Goal: Task Accomplishment & Management: Manage account settings

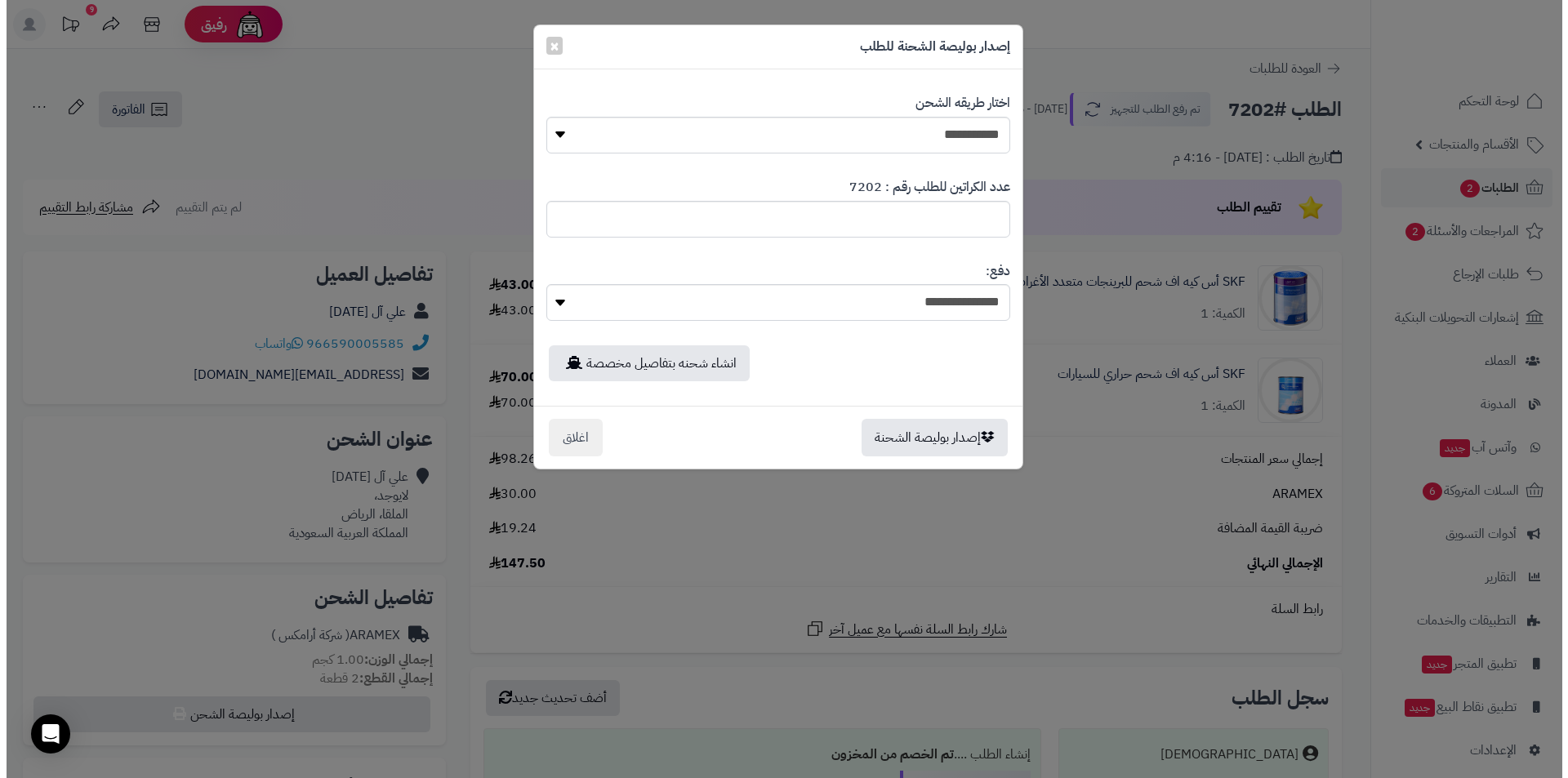
scroll to position [327, 0]
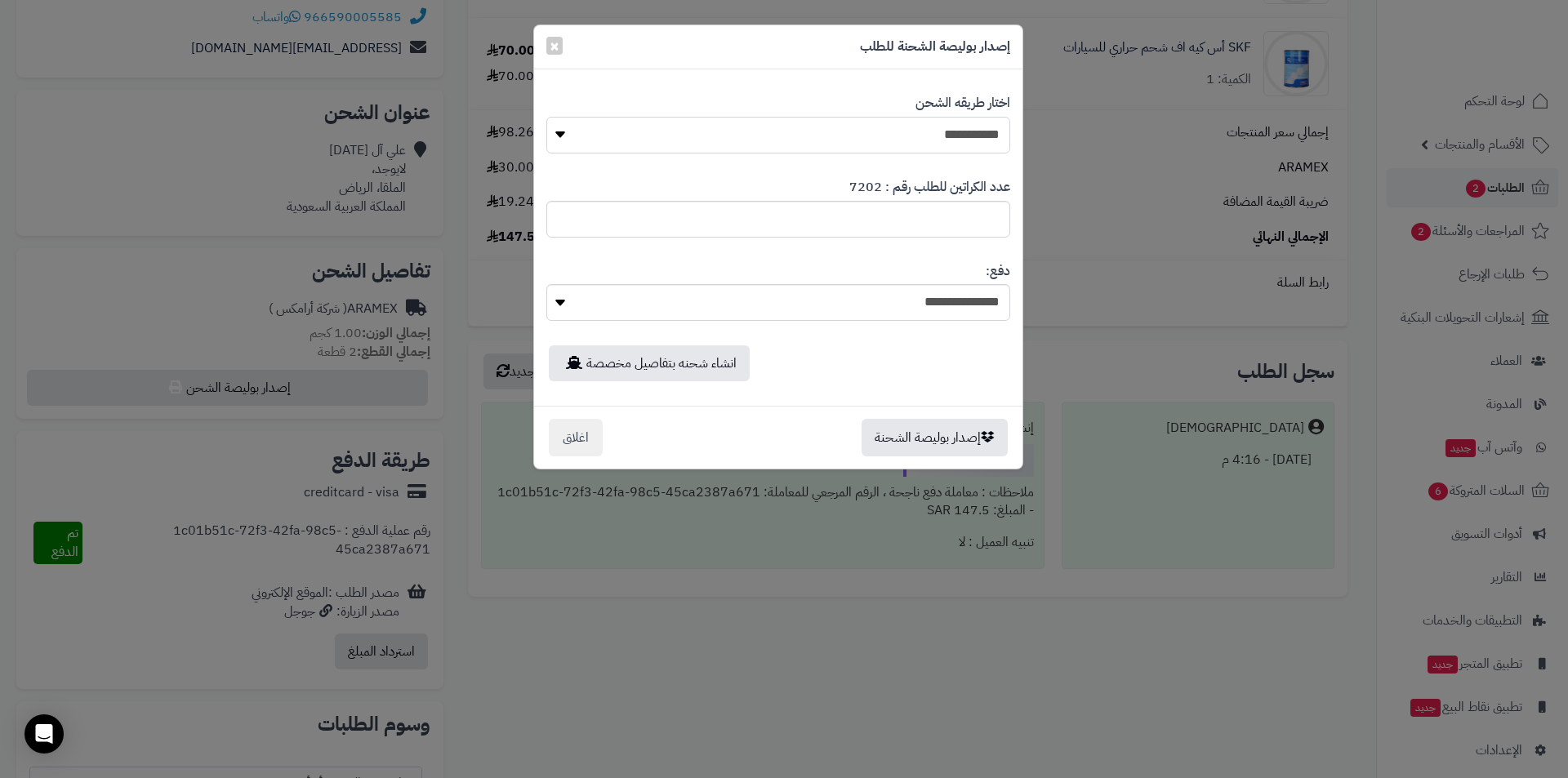
click at [818, 135] on select "**********" at bounding box center [777, 135] width 464 height 37
click at [880, 221] on input "*" at bounding box center [777, 219] width 464 height 37
drag, startPoint x: 889, startPoint y: 128, endPoint x: 901, endPoint y: 142, distance: 18.4
click at [889, 128] on select "**********" at bounding box center [777, 135] width 464 height 37
click at [546, 116] on select "**********" at bounding box center [777, 135] width 464 height 37
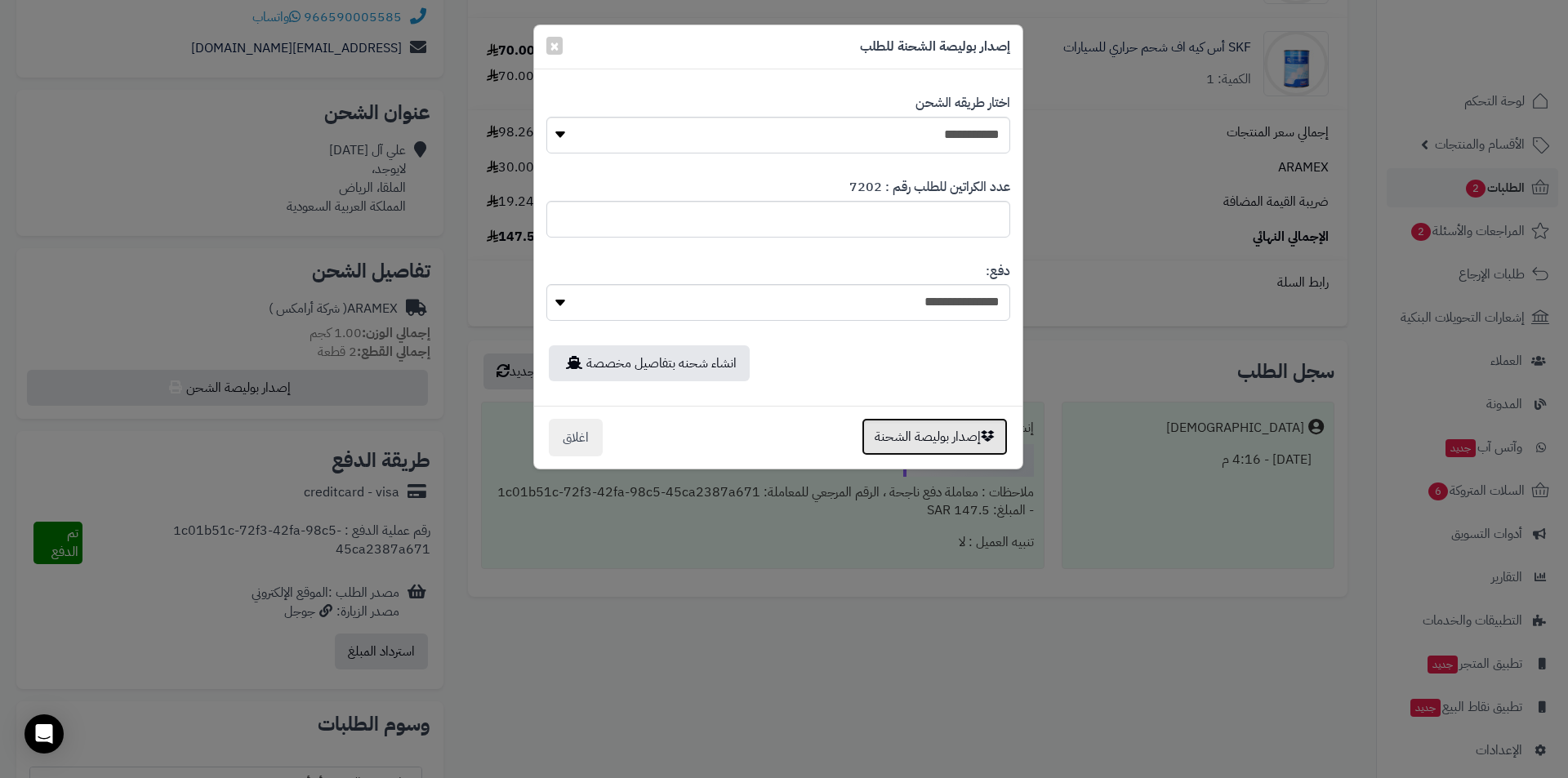
click at [916, 430] on button "إصدار بوليصة الشحنة" at bounding box center [934, 436] width 146 height 37
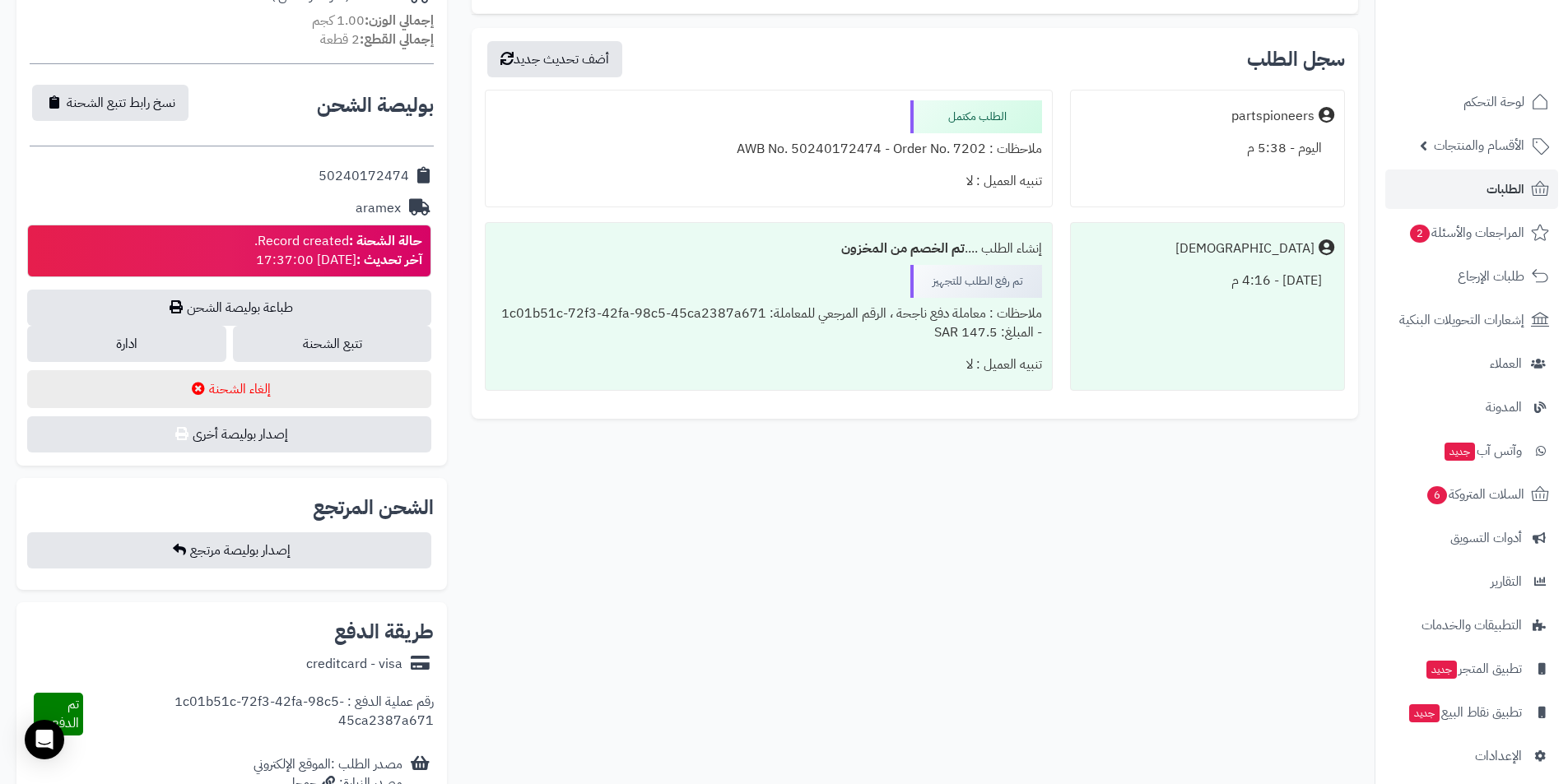
scroll to position [658, 0]
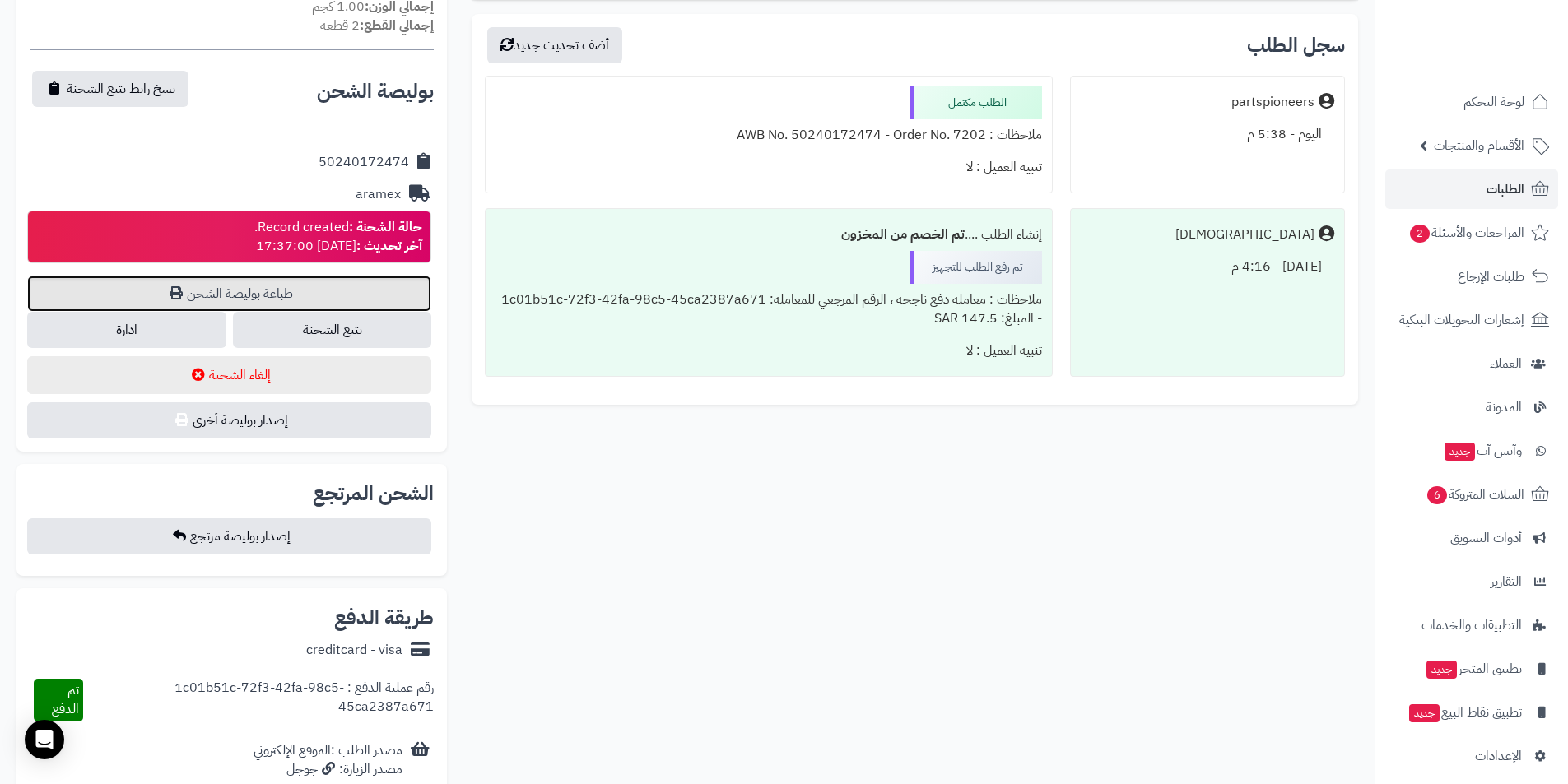
click at [185, 297] on link "طباعة بوليصة الشحن" at bounding box center [229, 293] width 404 height 36
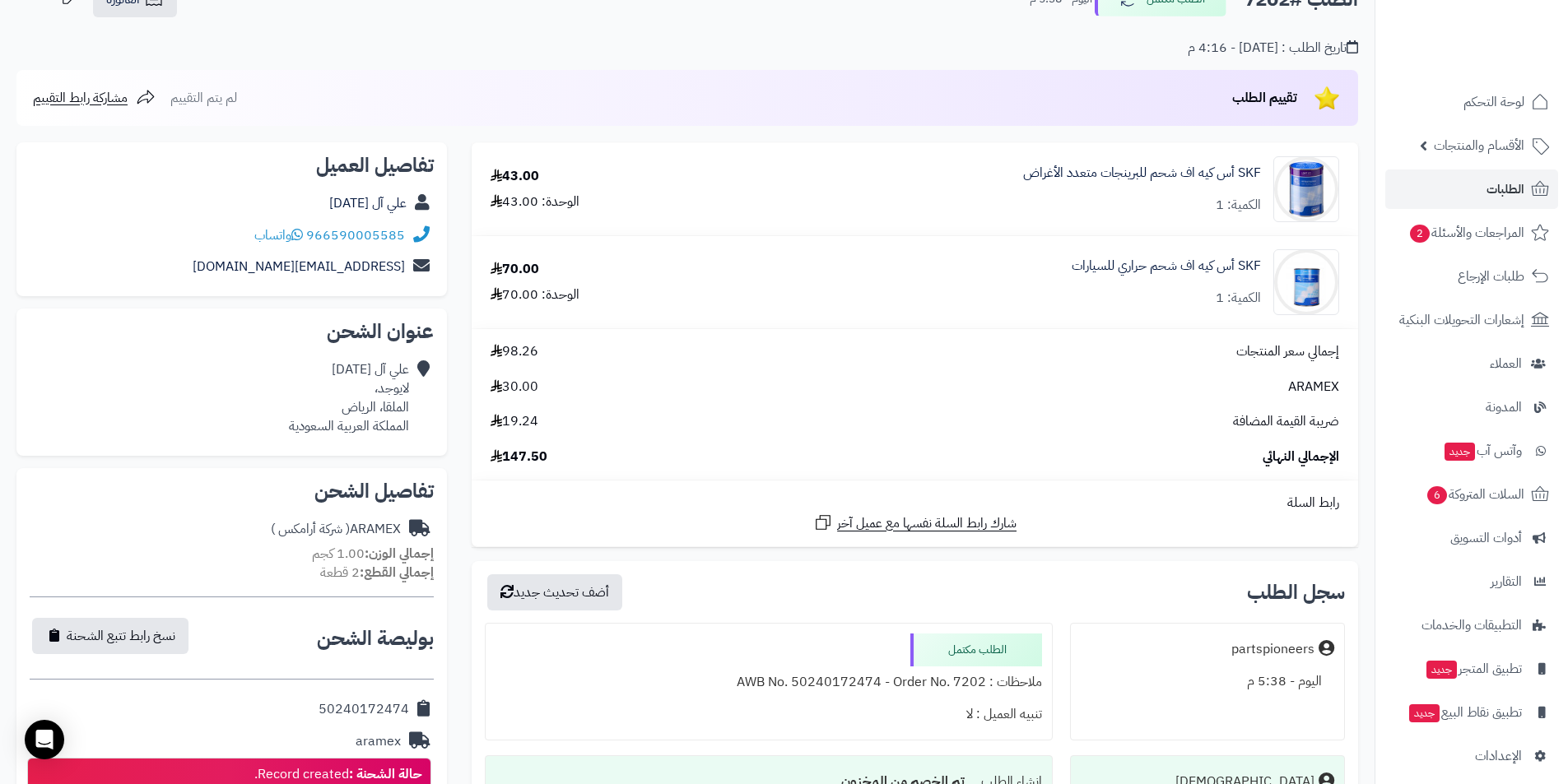
scroll to position [0, 0]
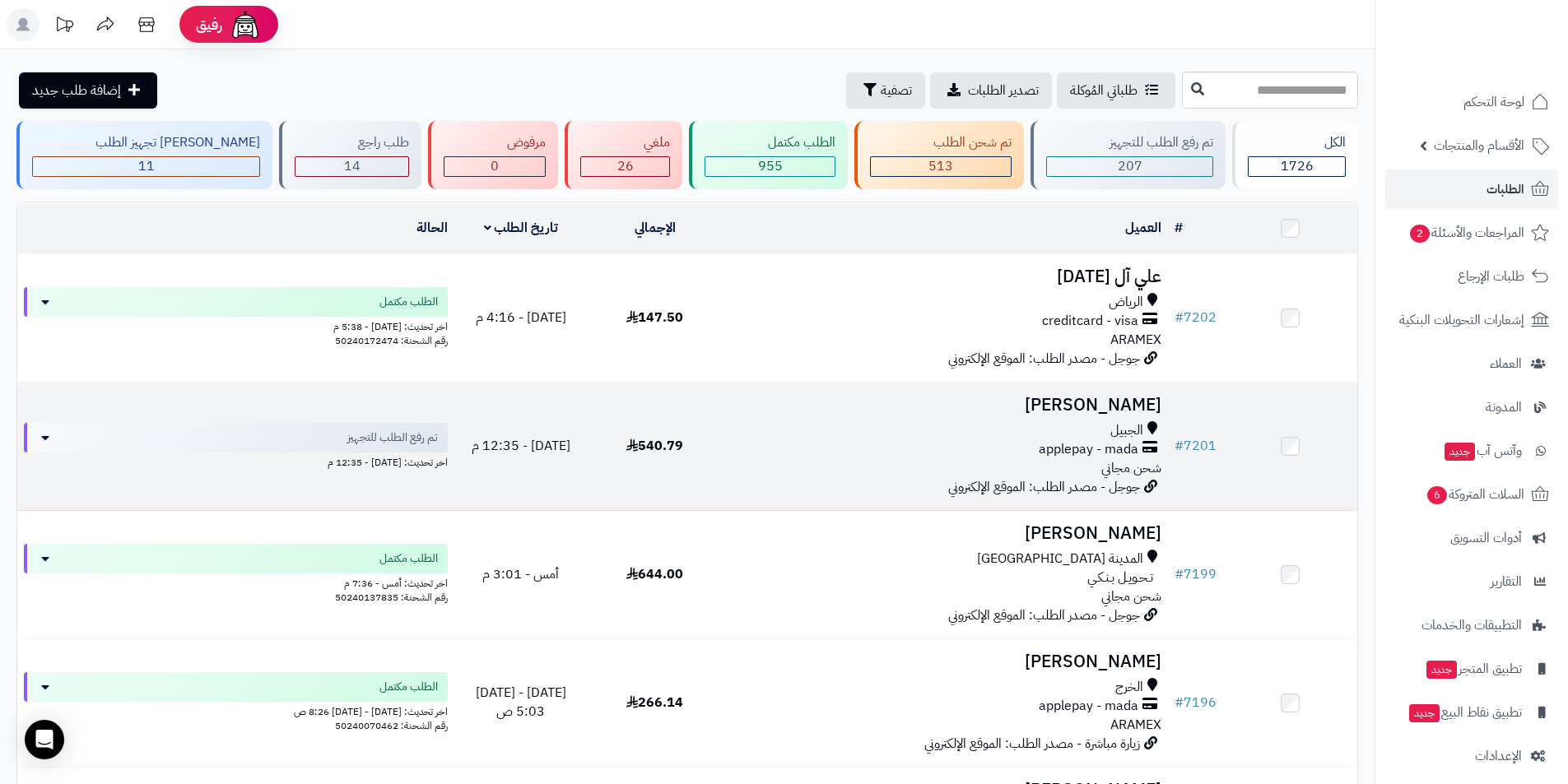
click at [1091, 402] on h3 "[PERSON_NAME]" at bounding box center [945, 406] width 433 height 19
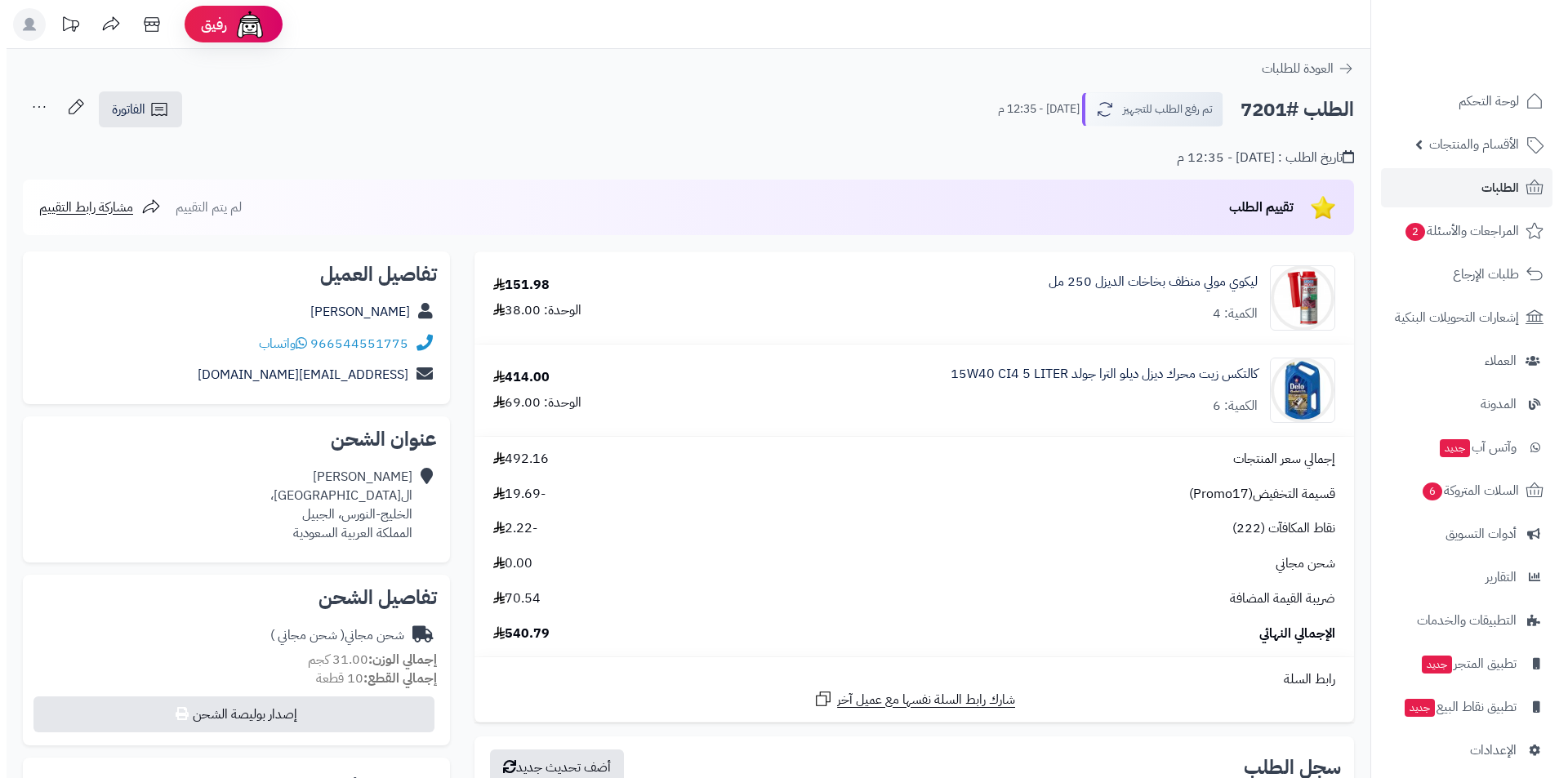
scroll to position [327, 0]
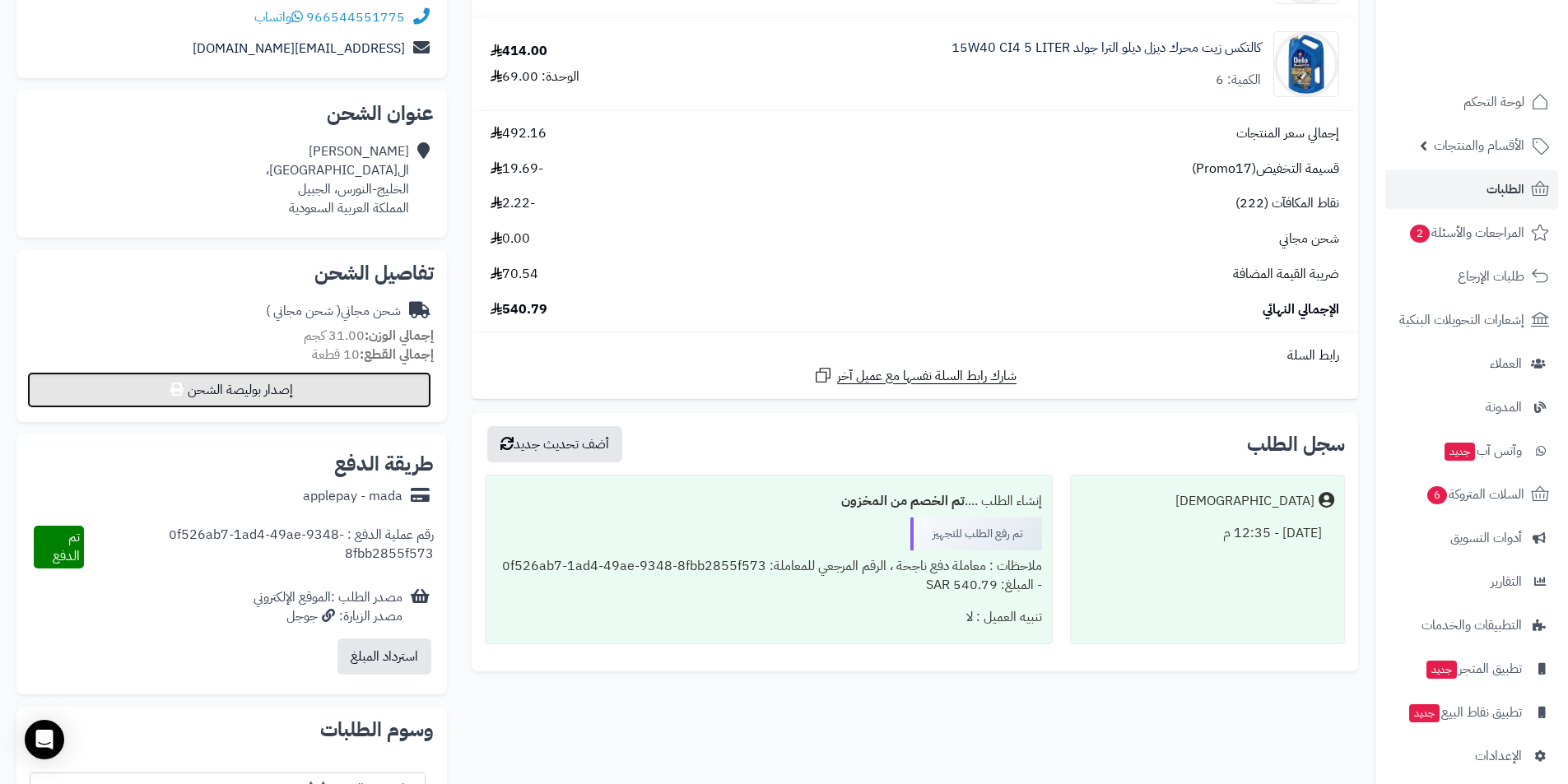
click at [236, 408] on button "إصدار بوليصة الشحن" at bounding box center [229, 389] width 404 height 36
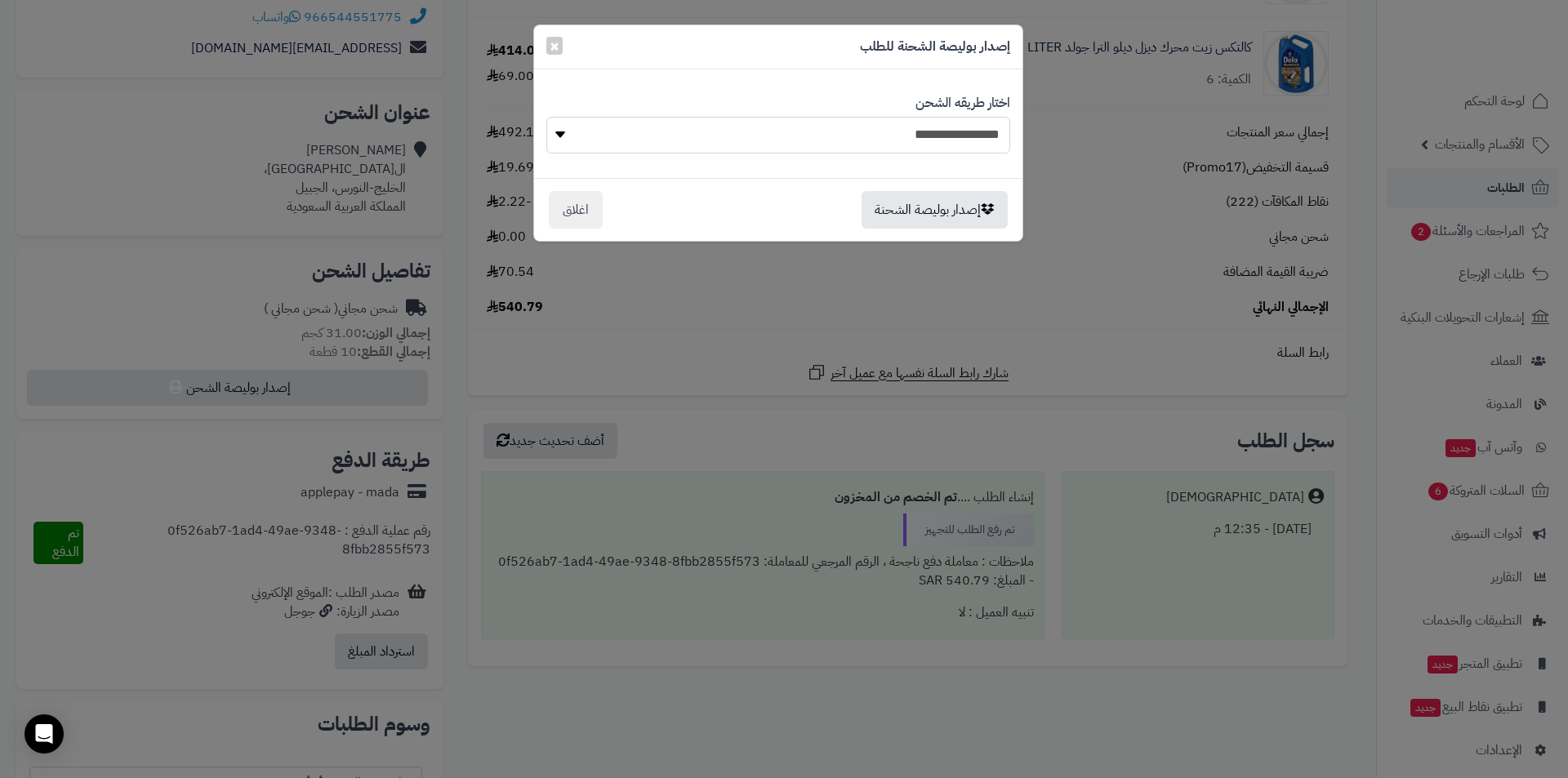
drag, startPoint x: 888, startPoint y: 130, endPoint x: 894, endPoint y: 143, distance: 14.3
click at [888, 130] on select "**********" at bounding box center [777, 135] width 464 height 37
select select "******"
click at [546, 116] on select "**********" at bounding box center [777, 135] width 464 height 37
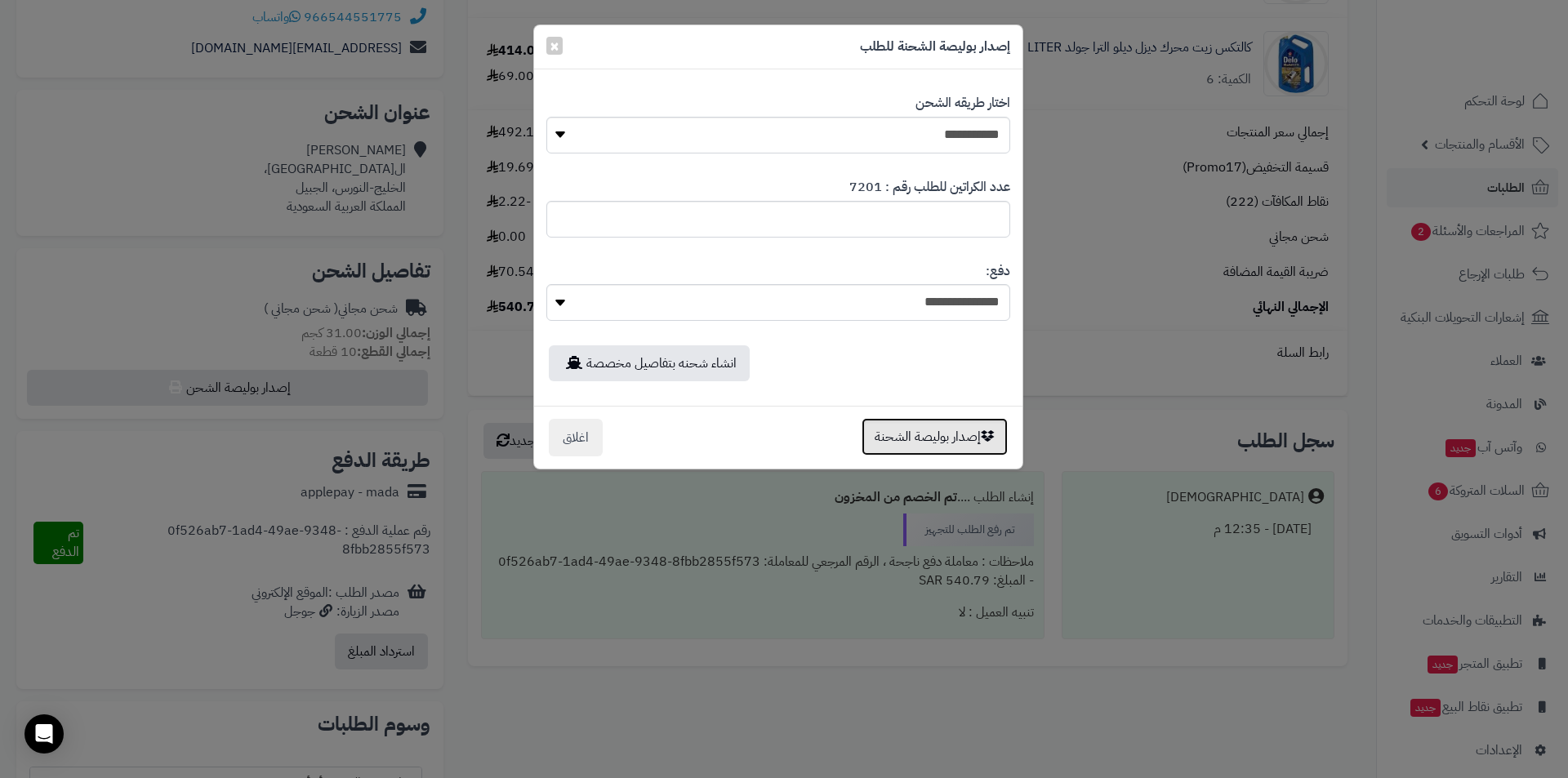
click at [947, 436] on button "إصدار بوليصة الشحنة" at bounding box center [934, 436] width 146 height 37
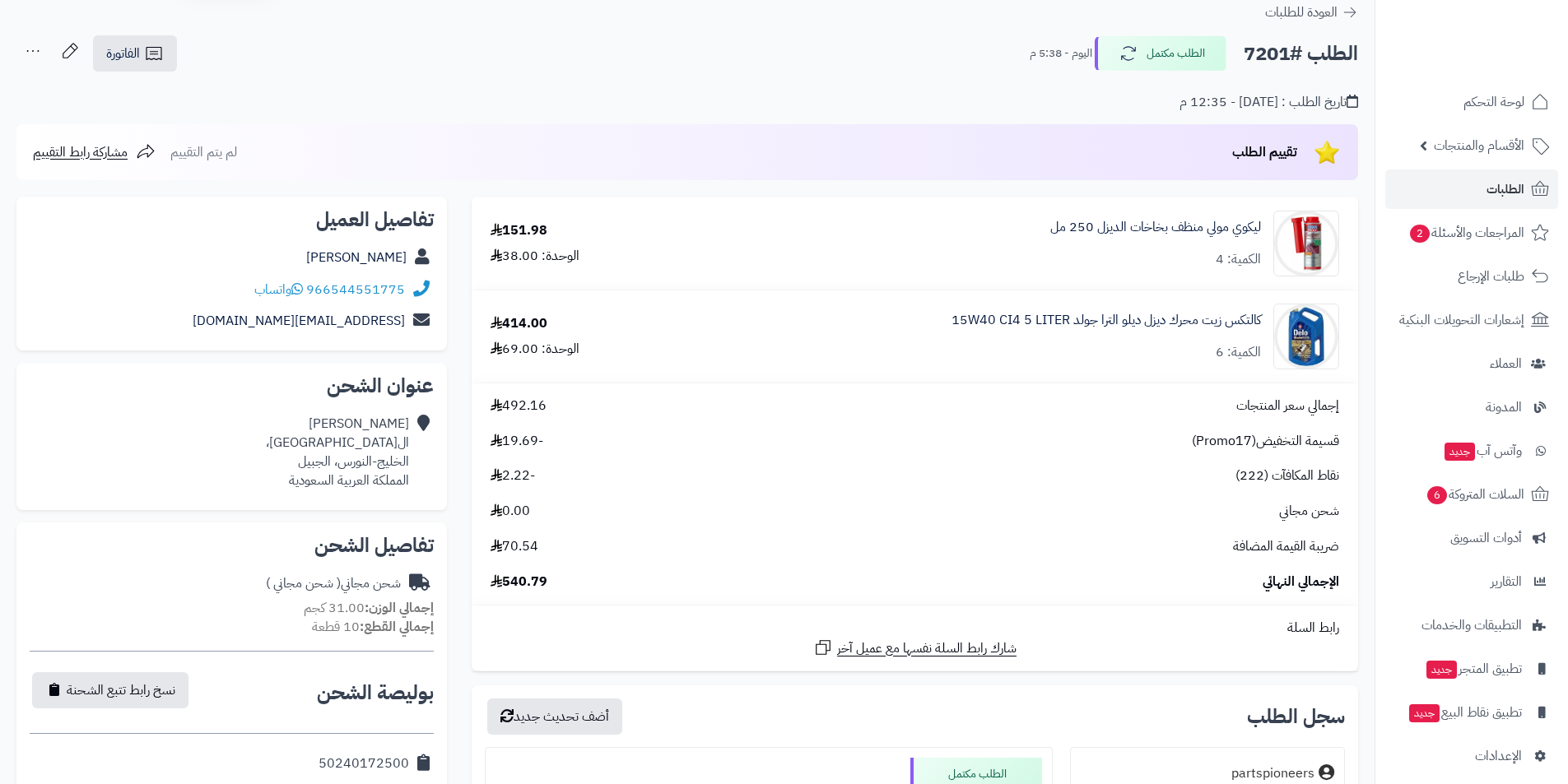
scroll to position [411, 0]
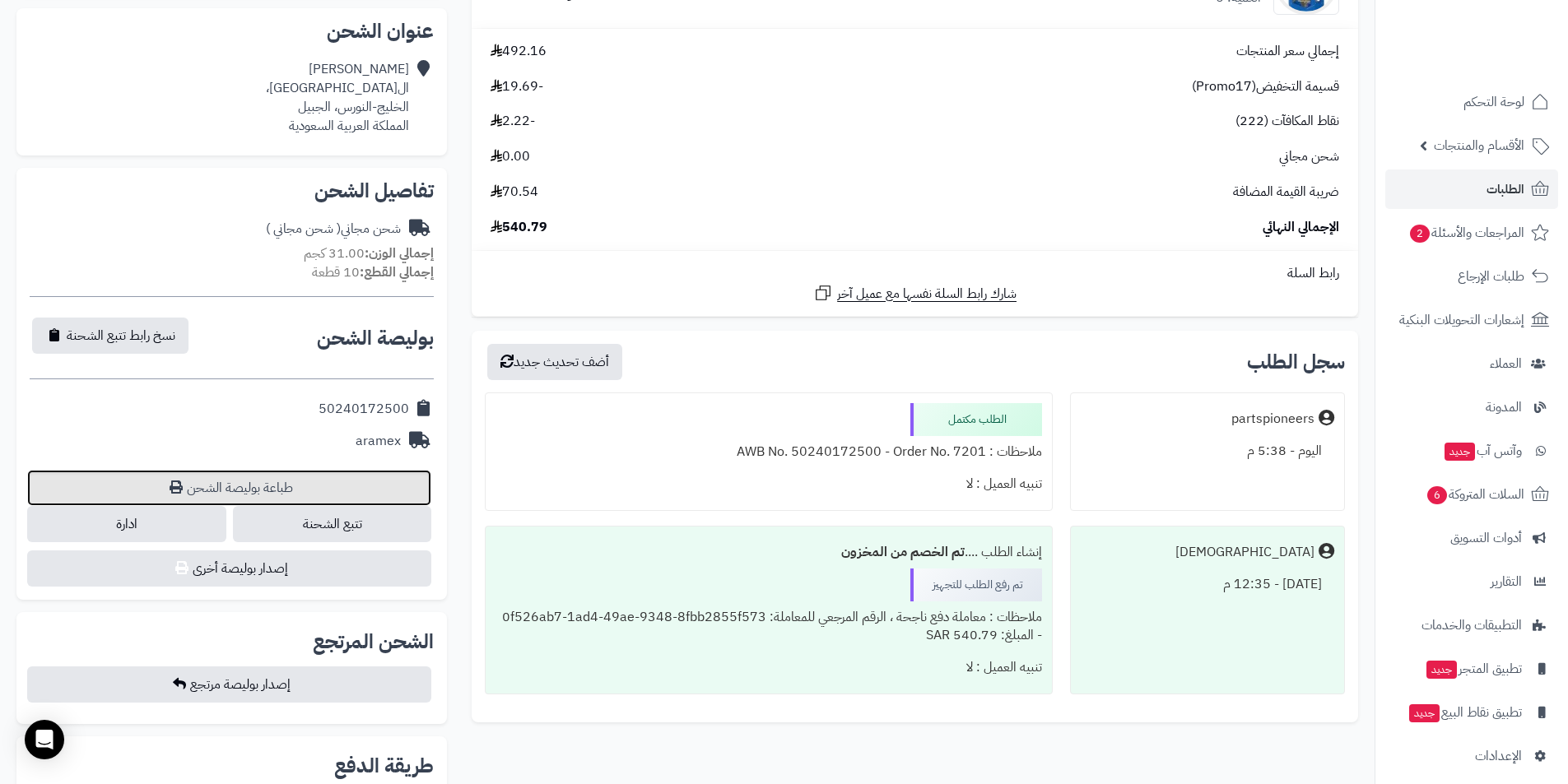
click at [283, 492] on link "طباعة بوليصة الشحن" at bounding box center [229, 487] width 404 height 36
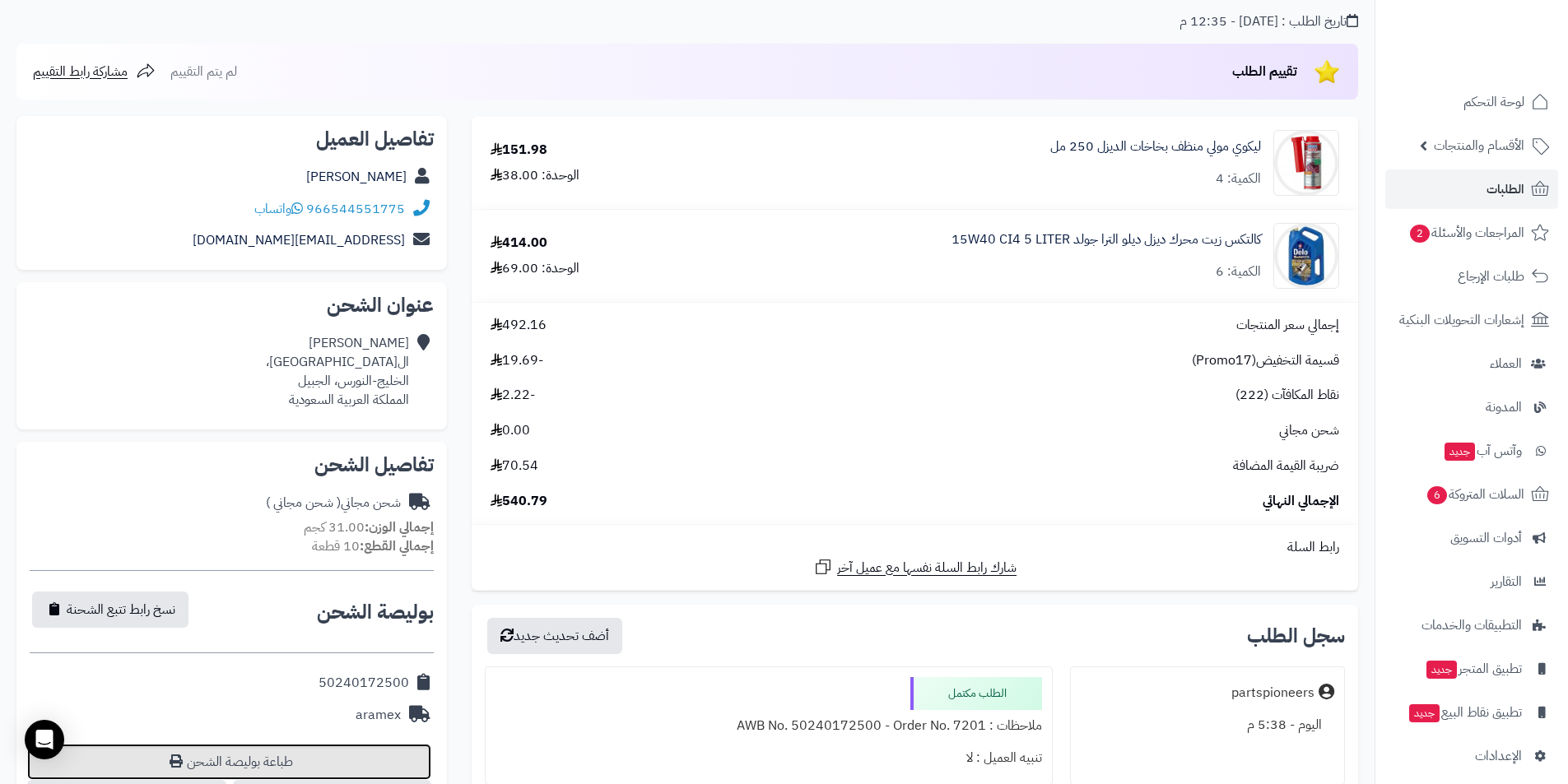
scroll to position [0, 0]
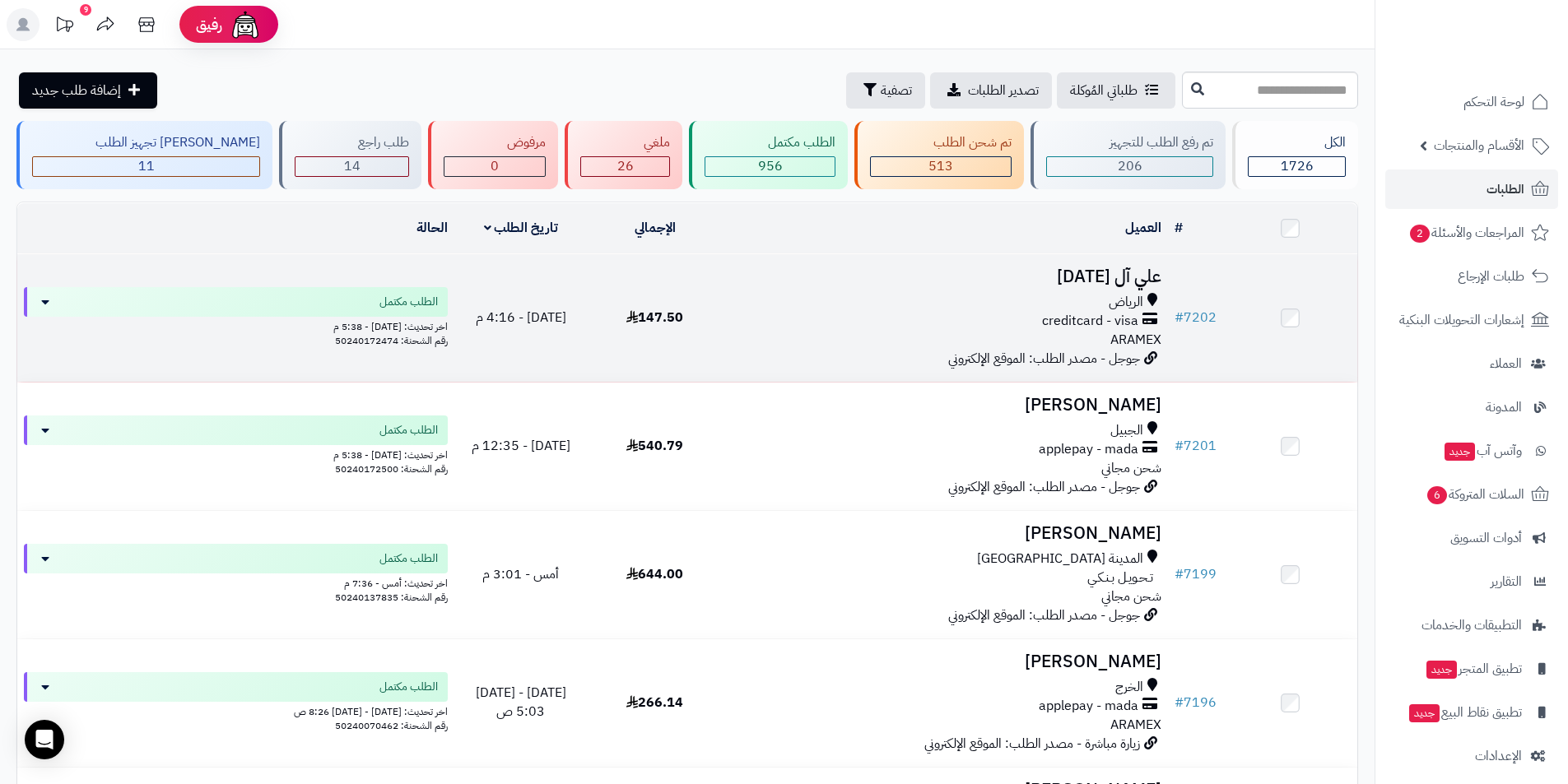
click at [1133, 279] on h3 "علي آل [DATE]" at bounding box center [945, 277] width 433 height 19
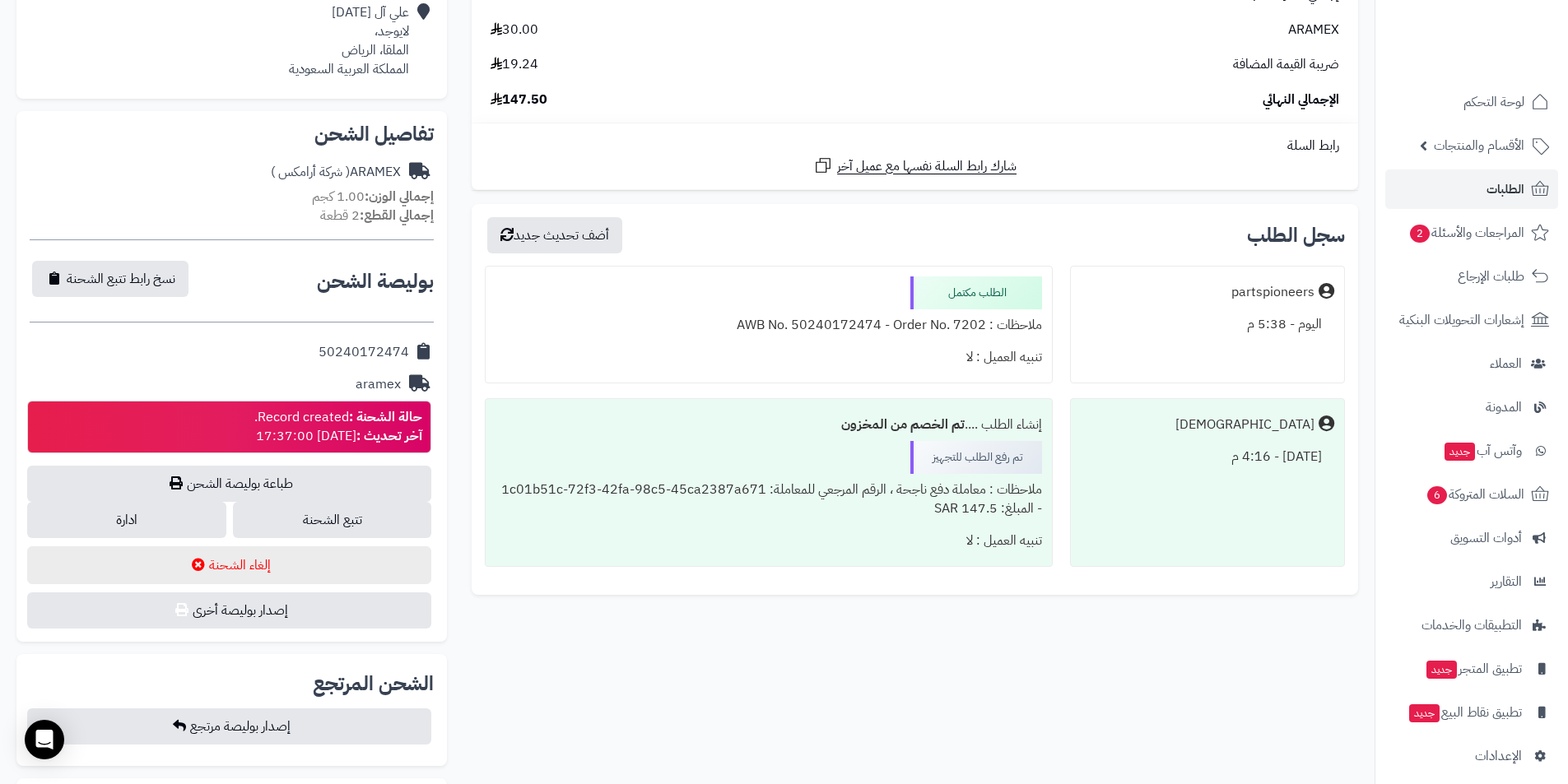
scroll to position [165, 0]
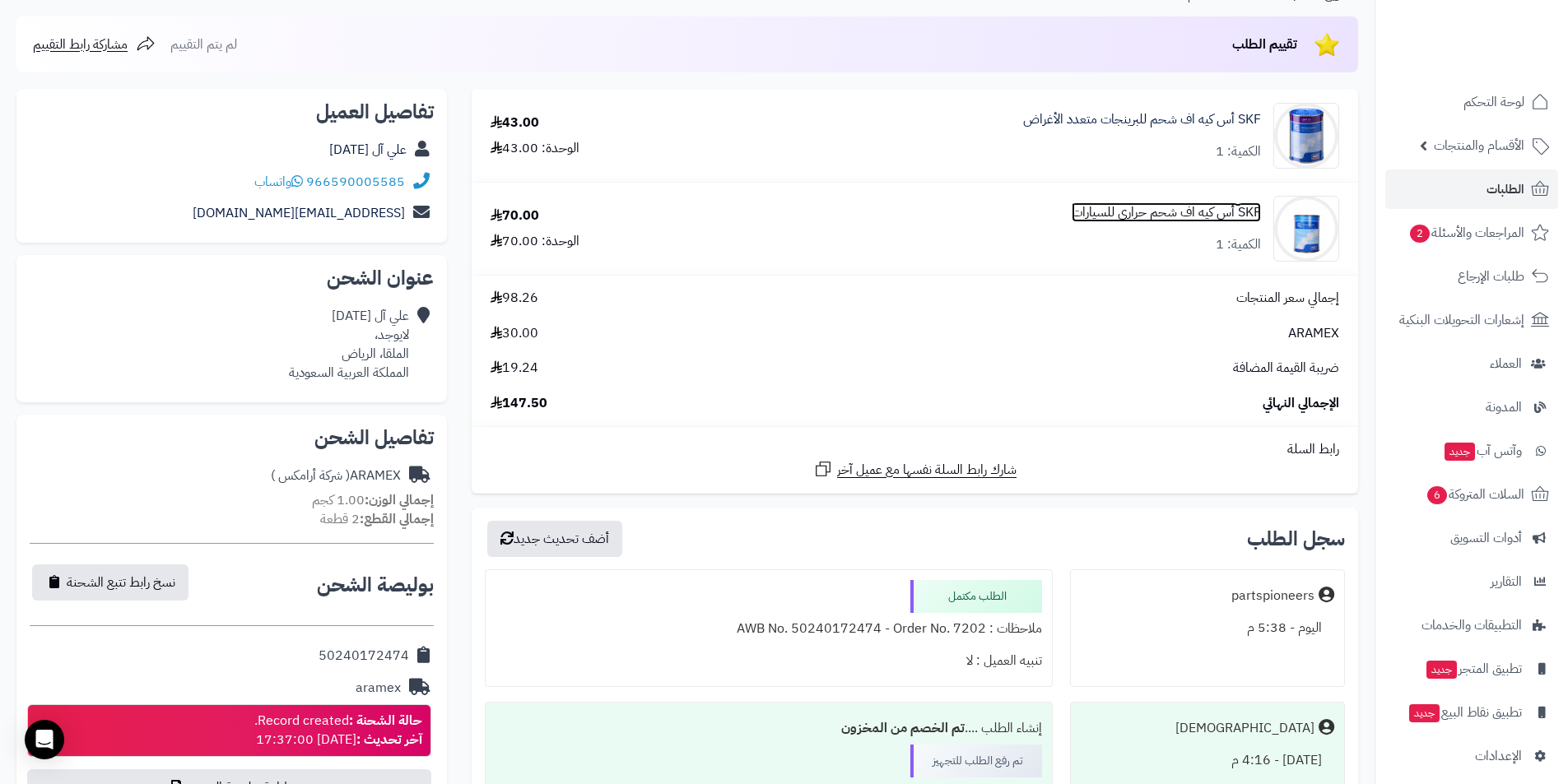
click at [1124, 203] on link "SKF أس كيه اف شحم حراري للسيارات" at bounding box center [1166, 213] width 189 height 19
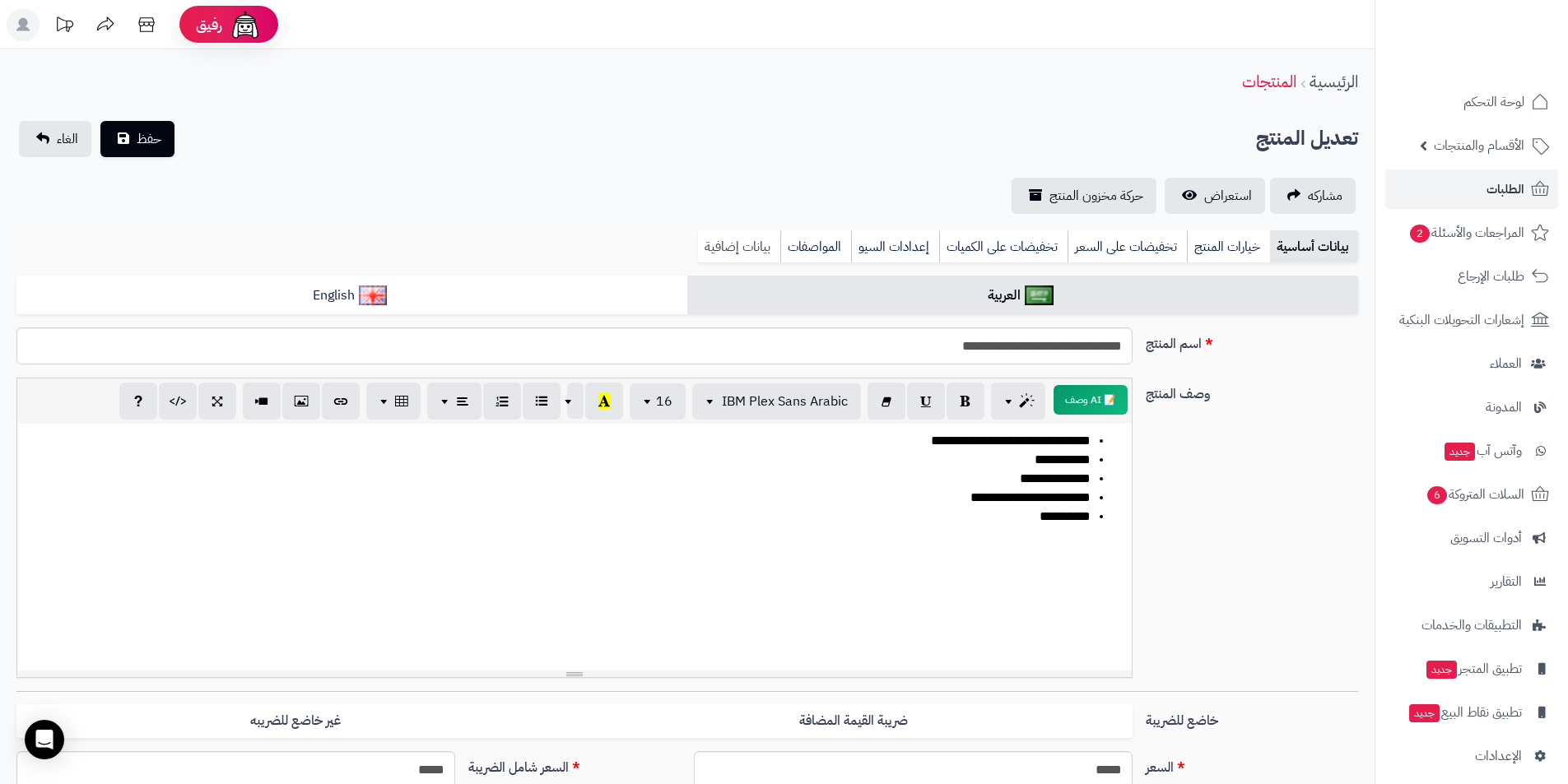
click at [721, 239] on link "بيانات إضافية" at bounding box center [739, 247] width 82 height 33
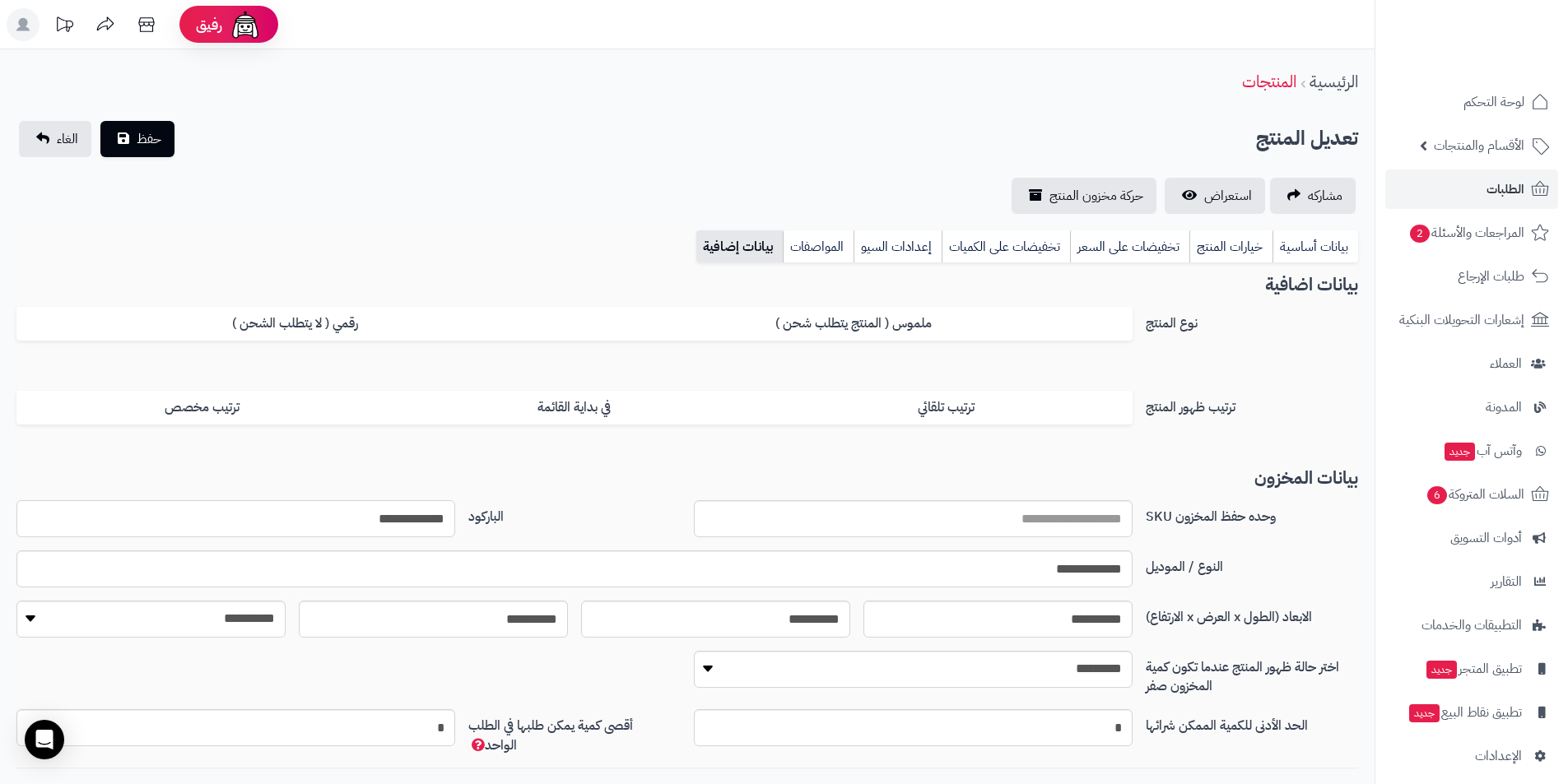
click at [396, 518] on input "**********" at bounding box center [236, 519] width 438 height 37
click at [1327, 247] on link "بيانات أساسية" at bounding box center [1315, 247] width 86 height 33
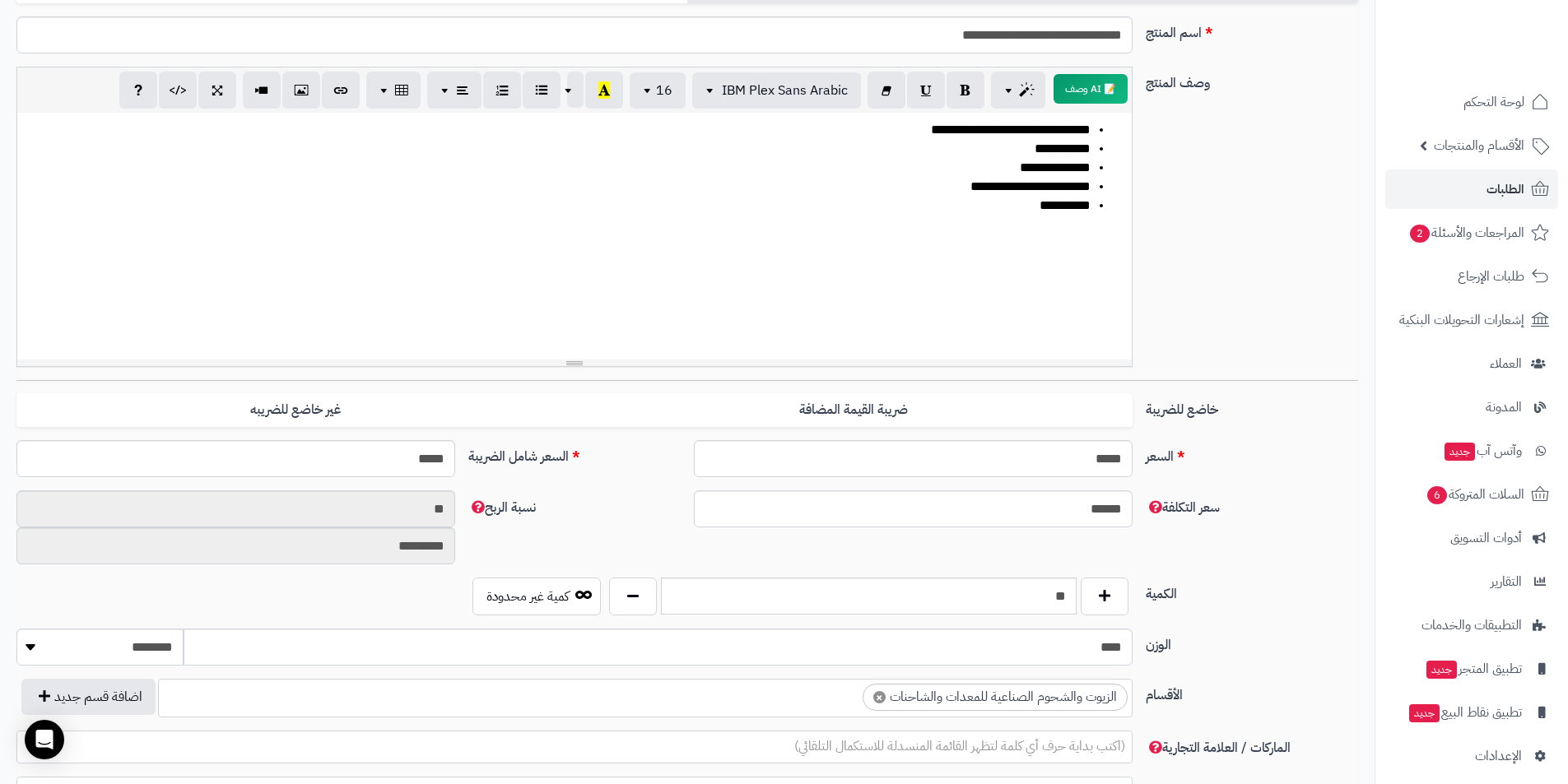
scroll to position [493, 0]
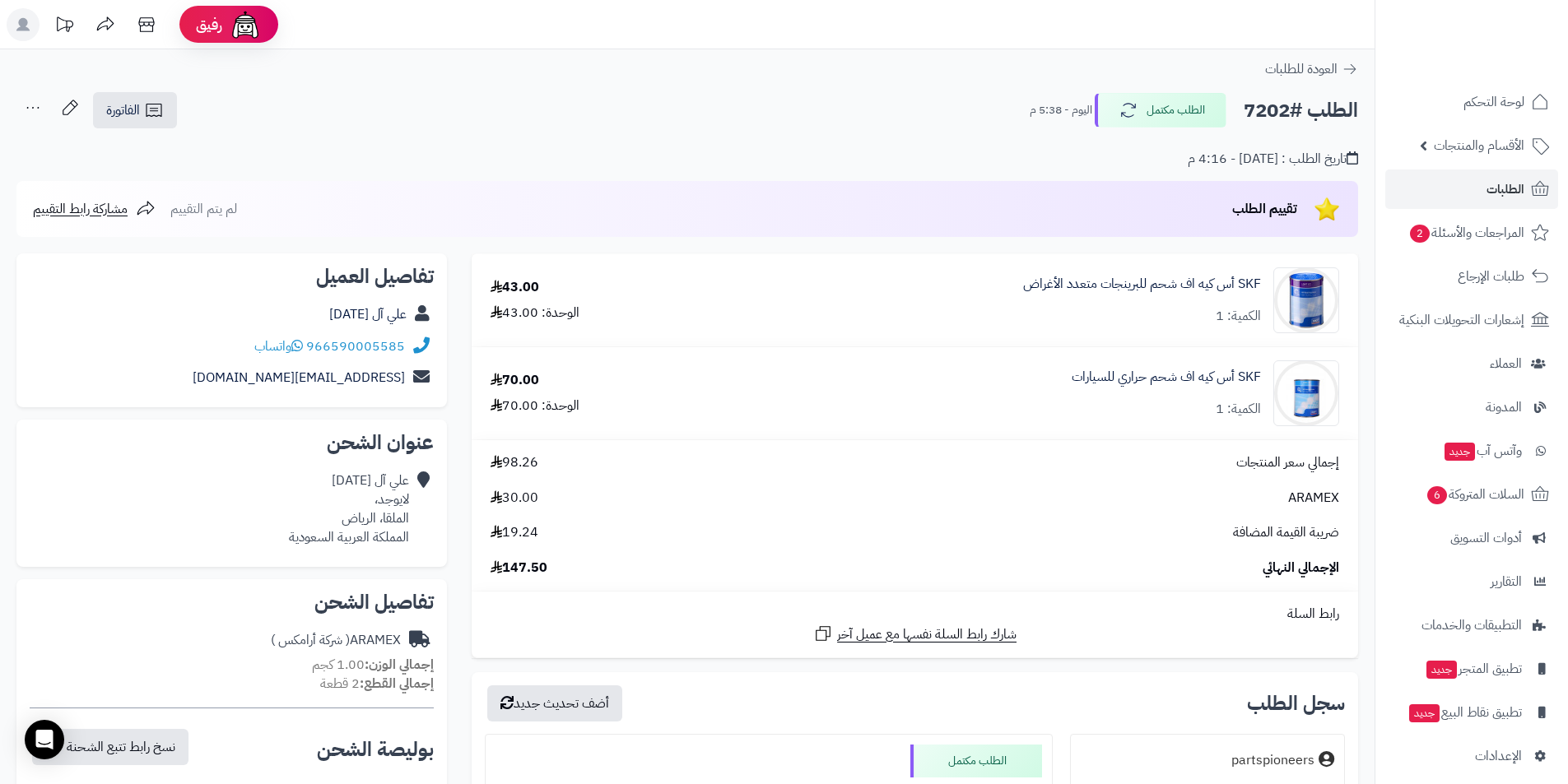
scroll to position [166, 0]
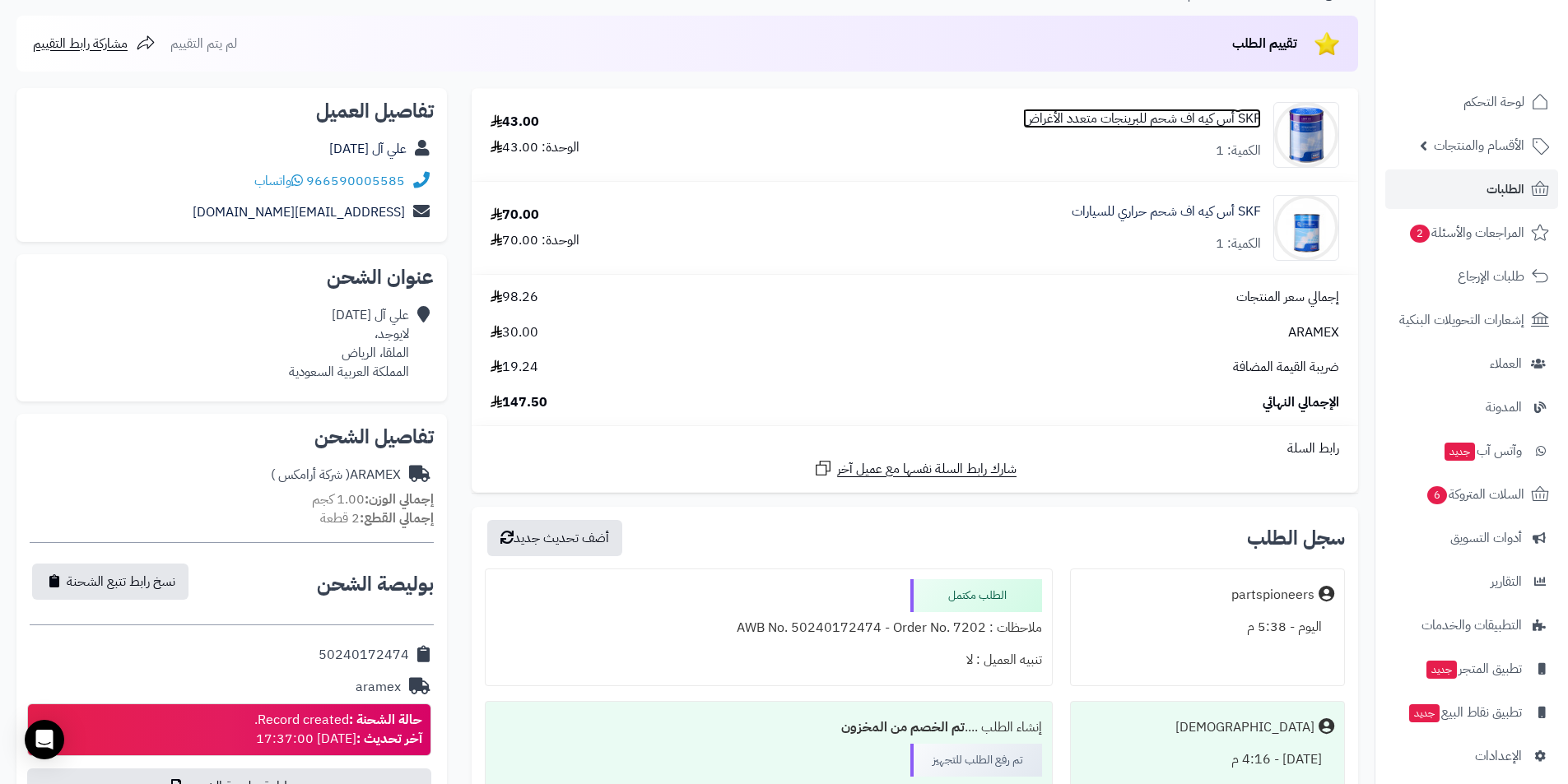
click at [1137, 117] on link "SKF أس كيه اف شحم للبرينجات متعدد الأغراض" at bounding box center [1141, 119] width 238 height 19
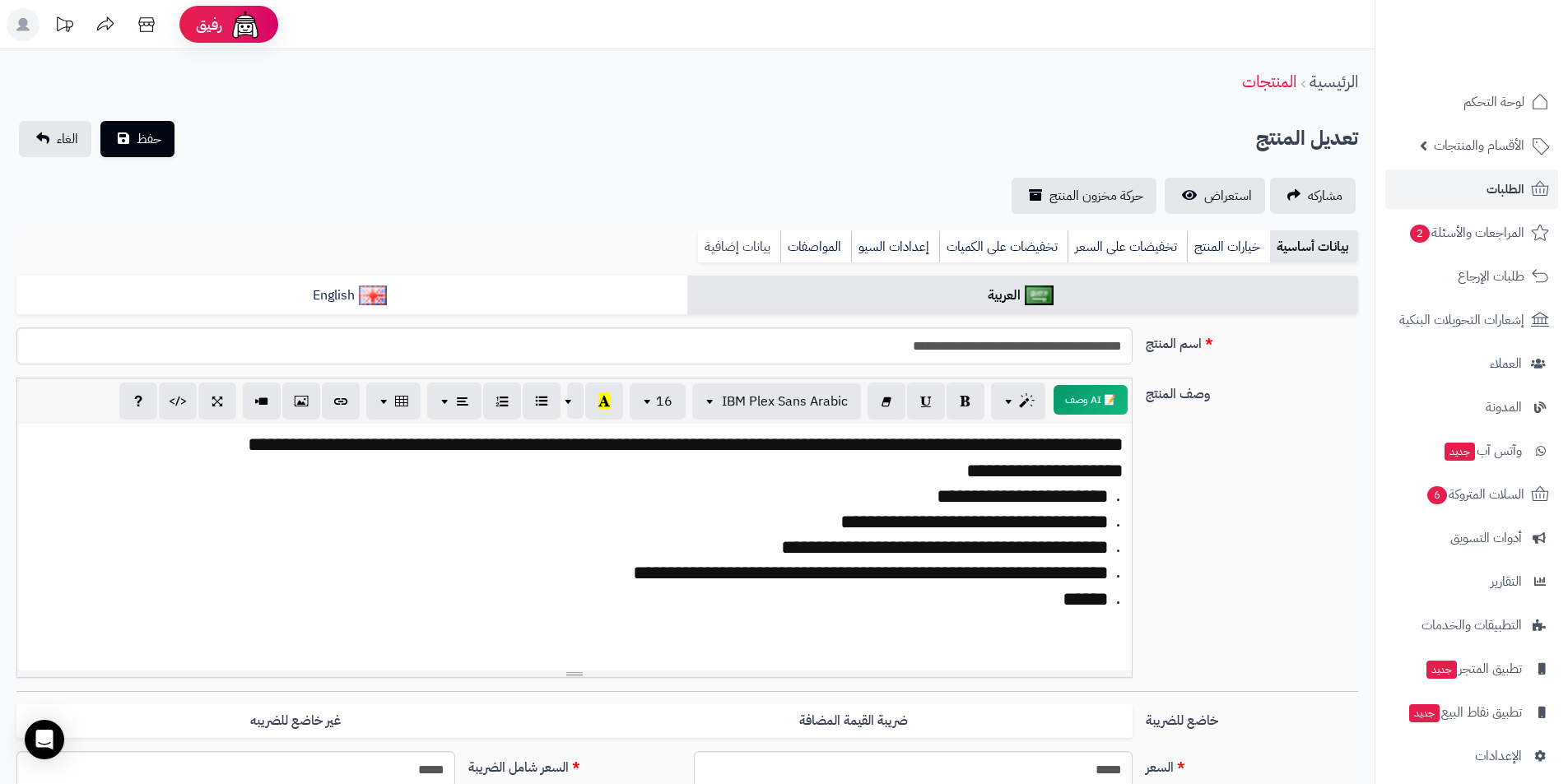
click at [743, 239] on link "بيانات إضافية" at bounding box center [739, 247] width 82 height 33
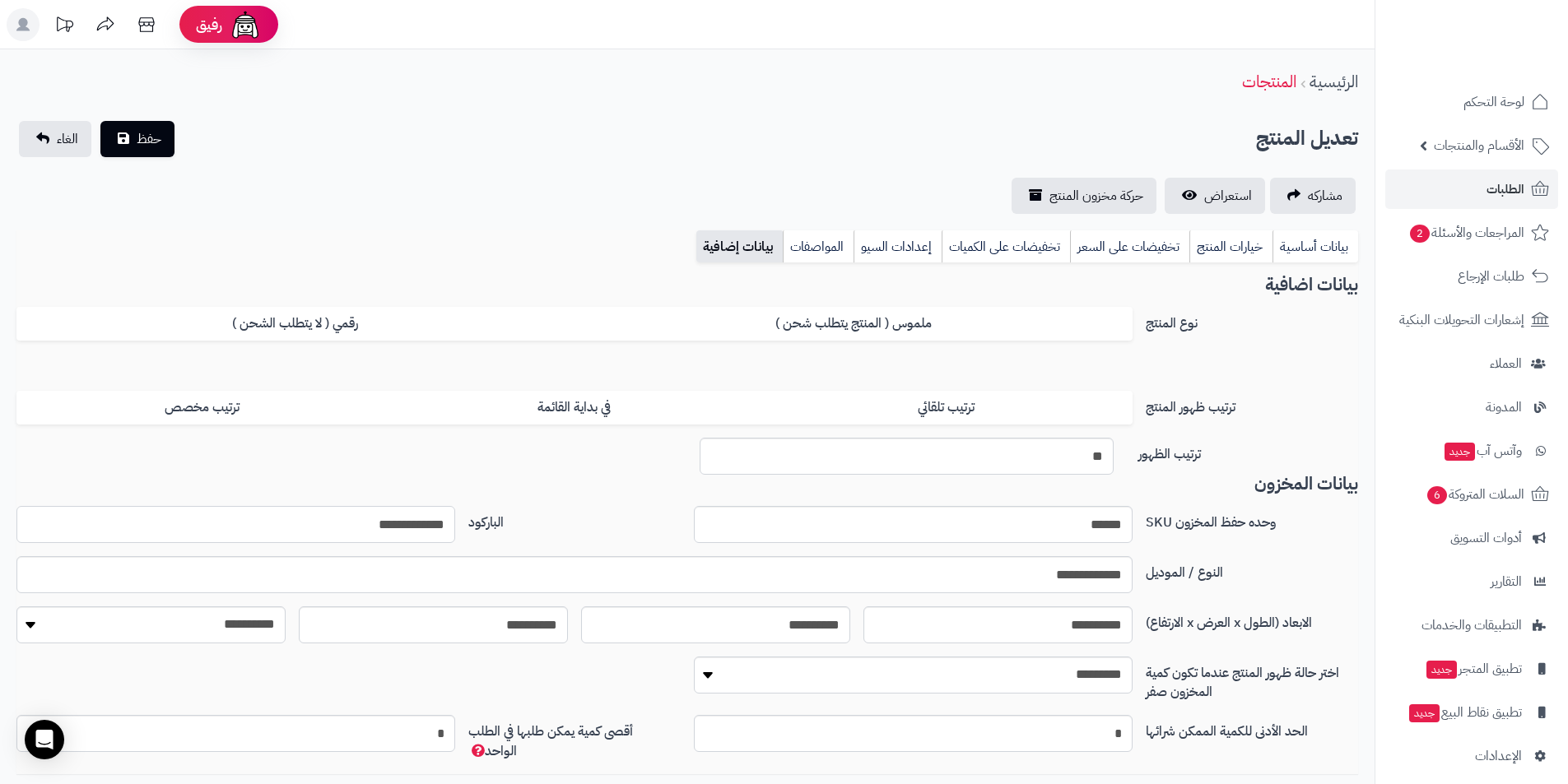
click at [365, 518] on input "**********" at bounding box center [236, 524] width 438 height 37
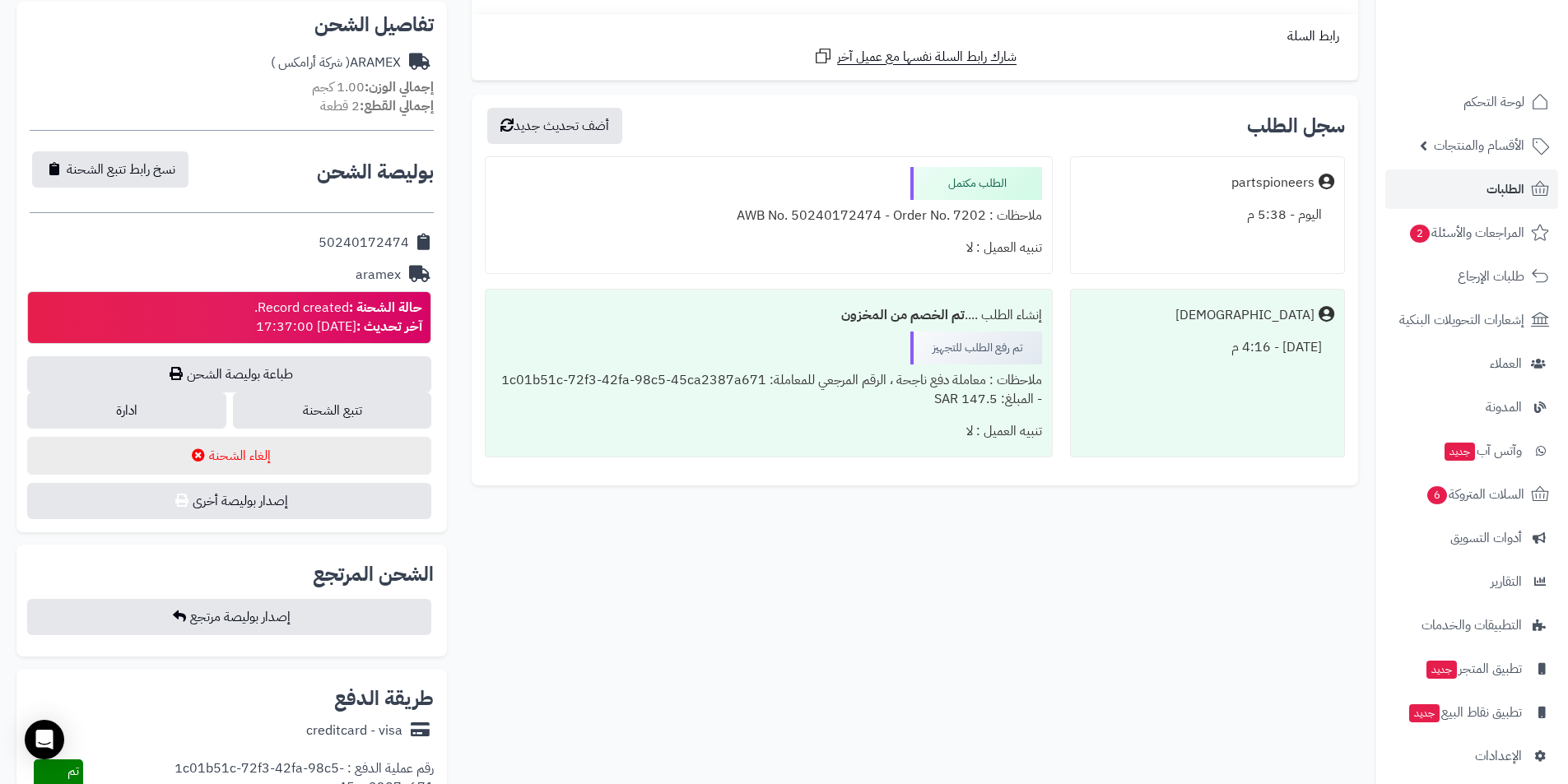
scroll to position [249, 0]
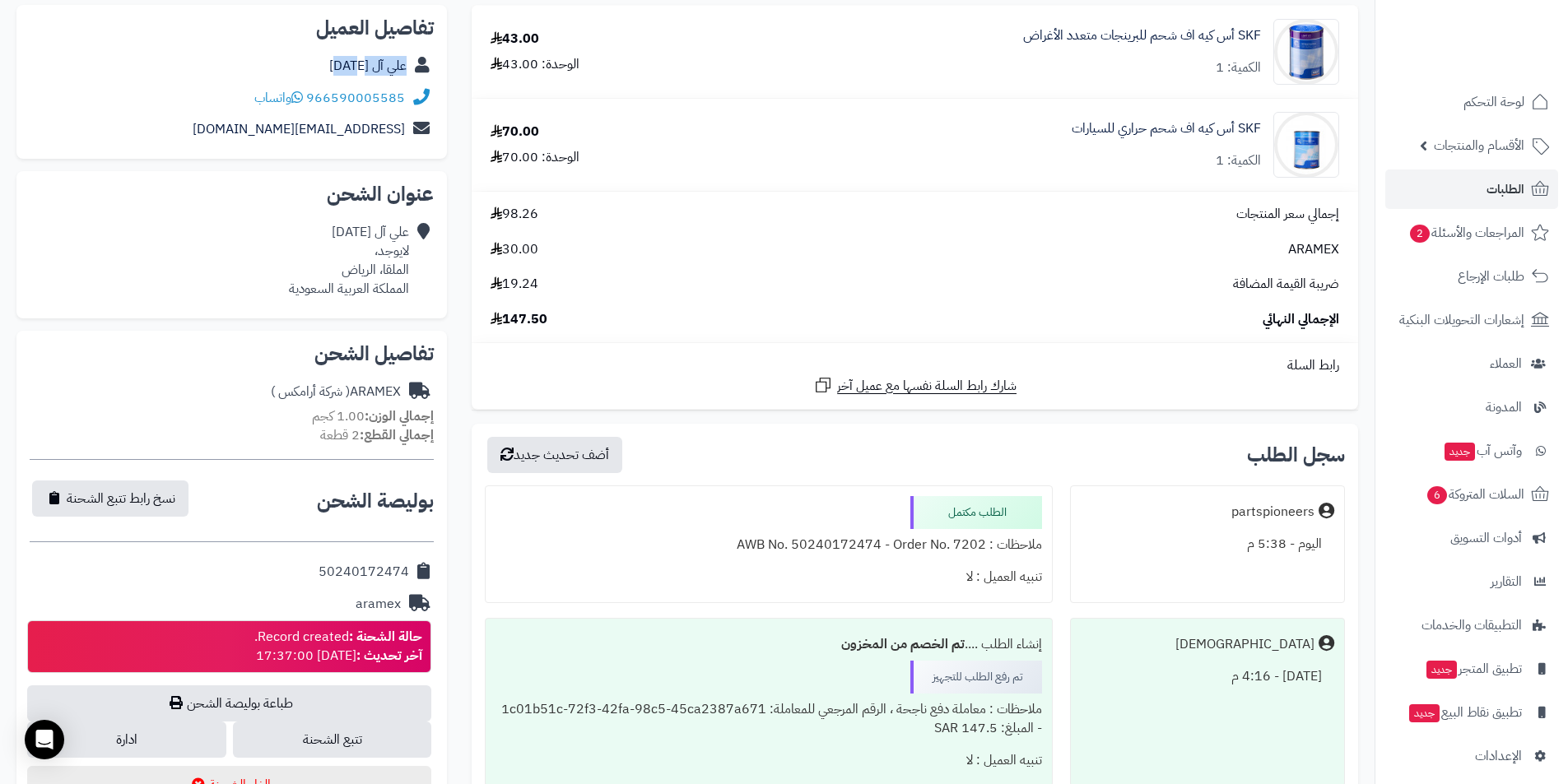
drag, startPoint x: 330, startPoint y: 67, endPoint x: 416, endPoint y: 67, distance: 86.0
click at [416, 67] on div "علي آل [DATE]" at bounding box center [231, 66] width 404 height 32
copy div "علي آل [DATE]"
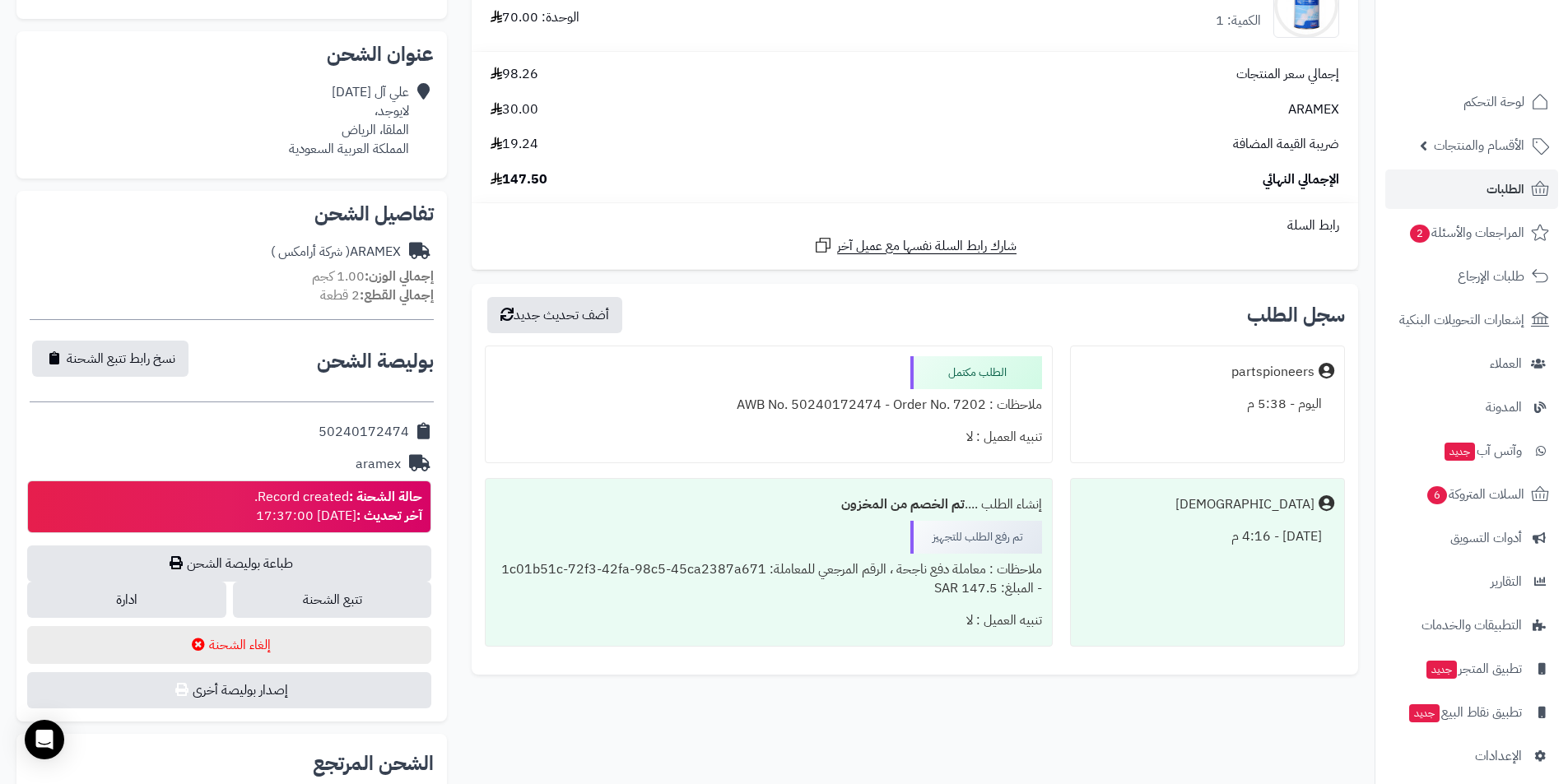
scroll to position [495, 0]
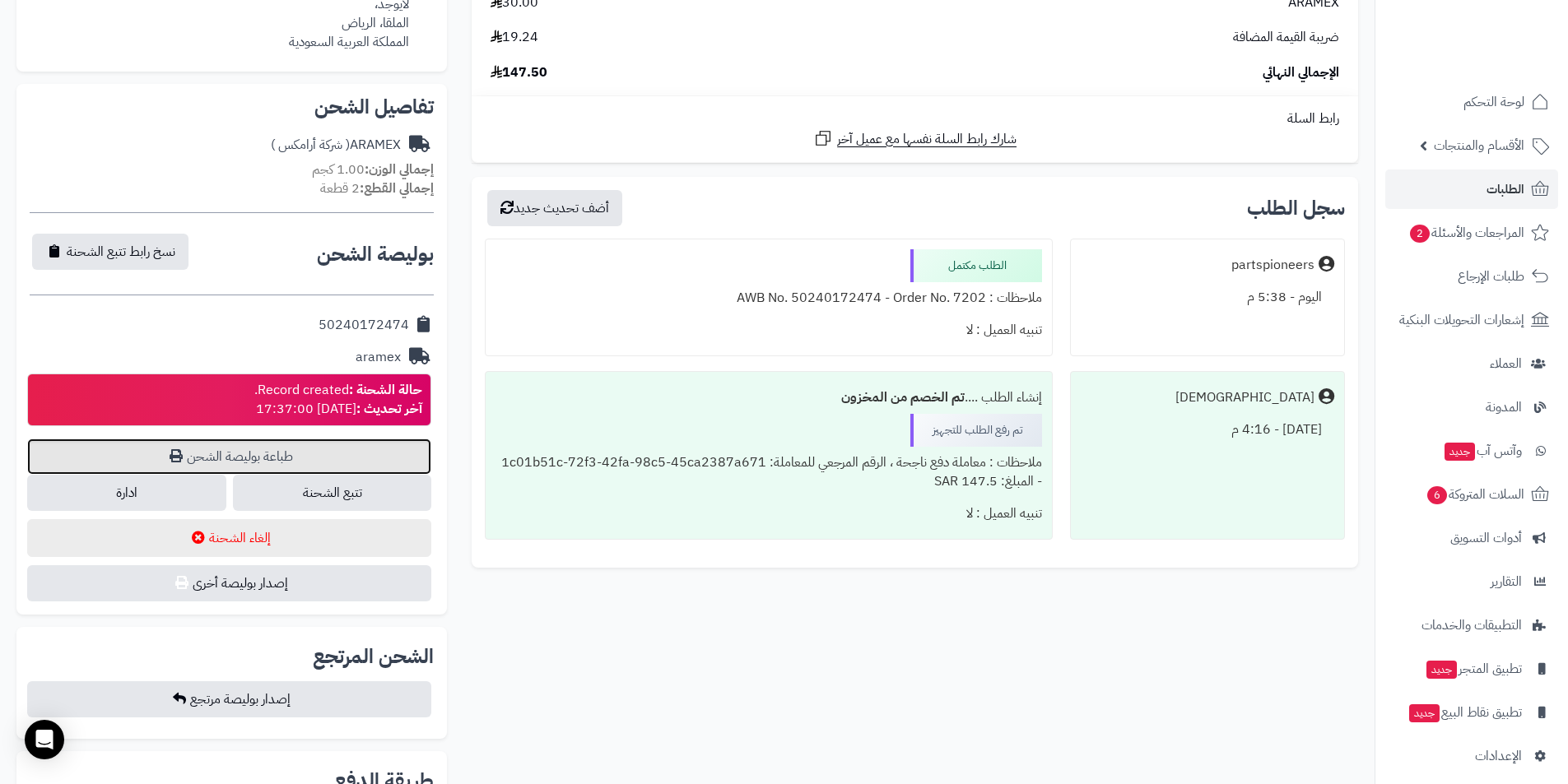
click at [264, 455] on link "طباعة بوليصة الشحن" at bounding box center [229, 456] width 404 height 36
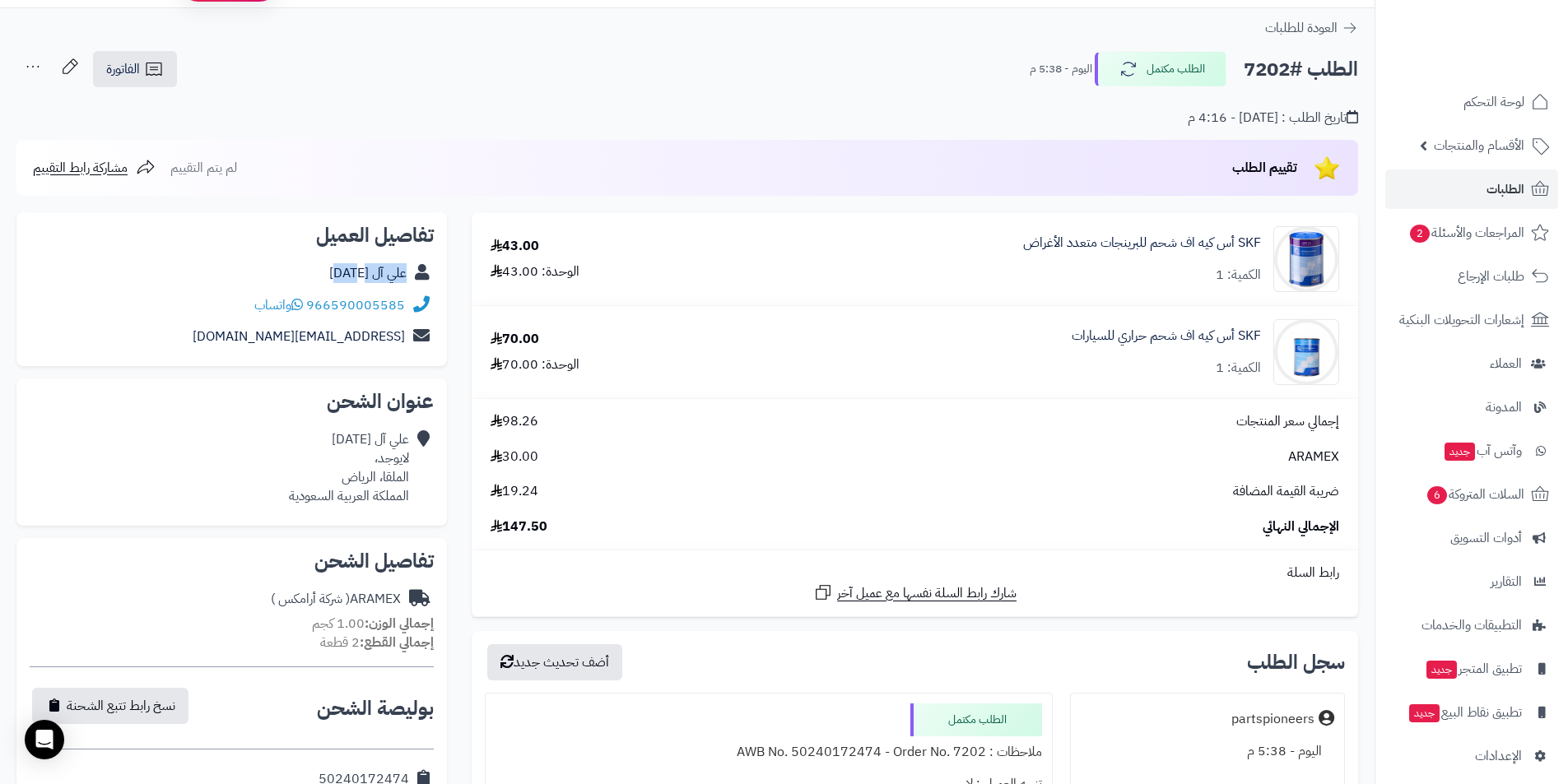
scroll to position [2, 0]
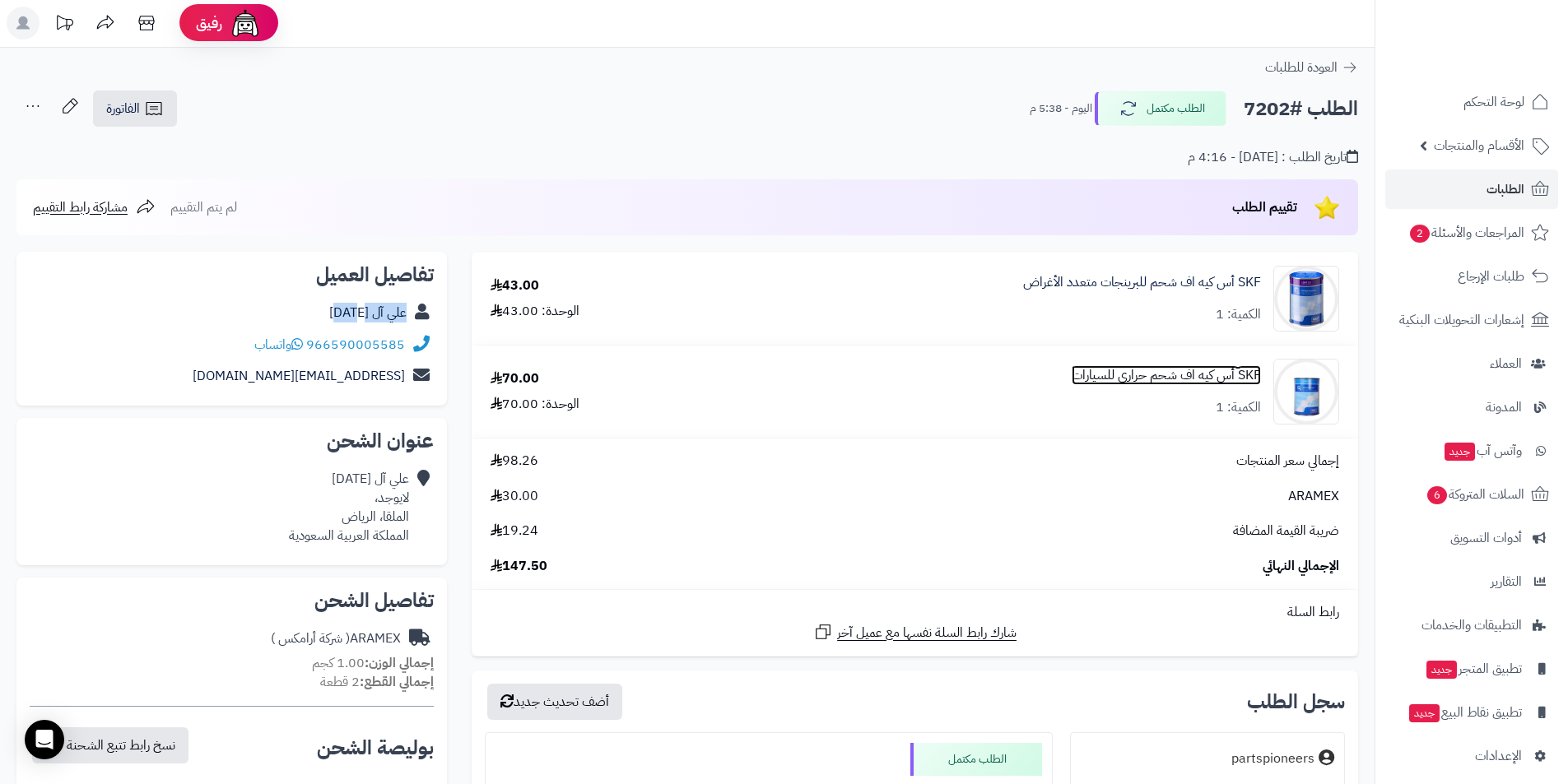
click at [1146, 379] on link "SKF أس كيه اف شحم حراري للسيارات" at bounding box center [1166, 376] width 189 height 19
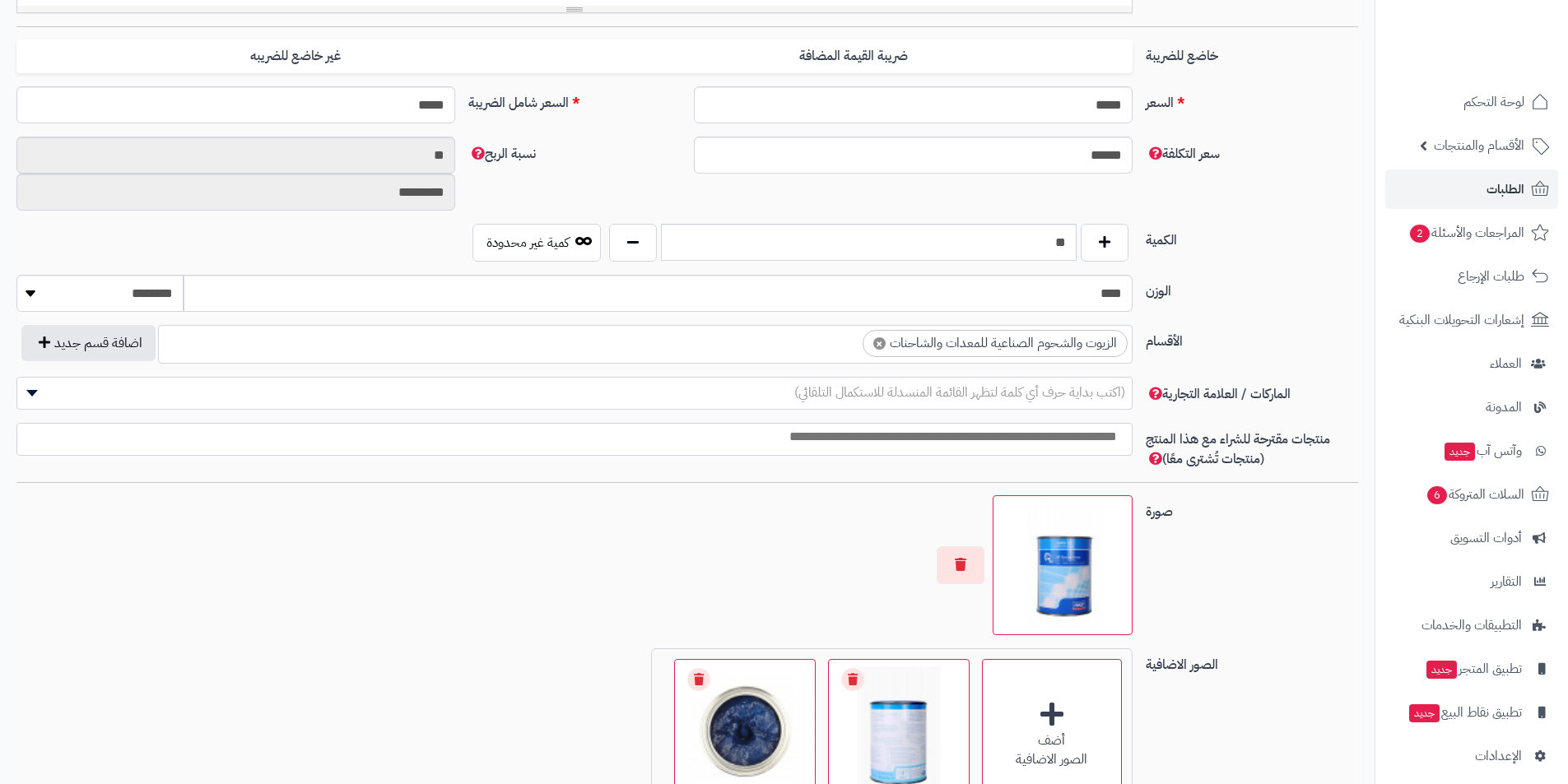
scroll to position [576, 0]
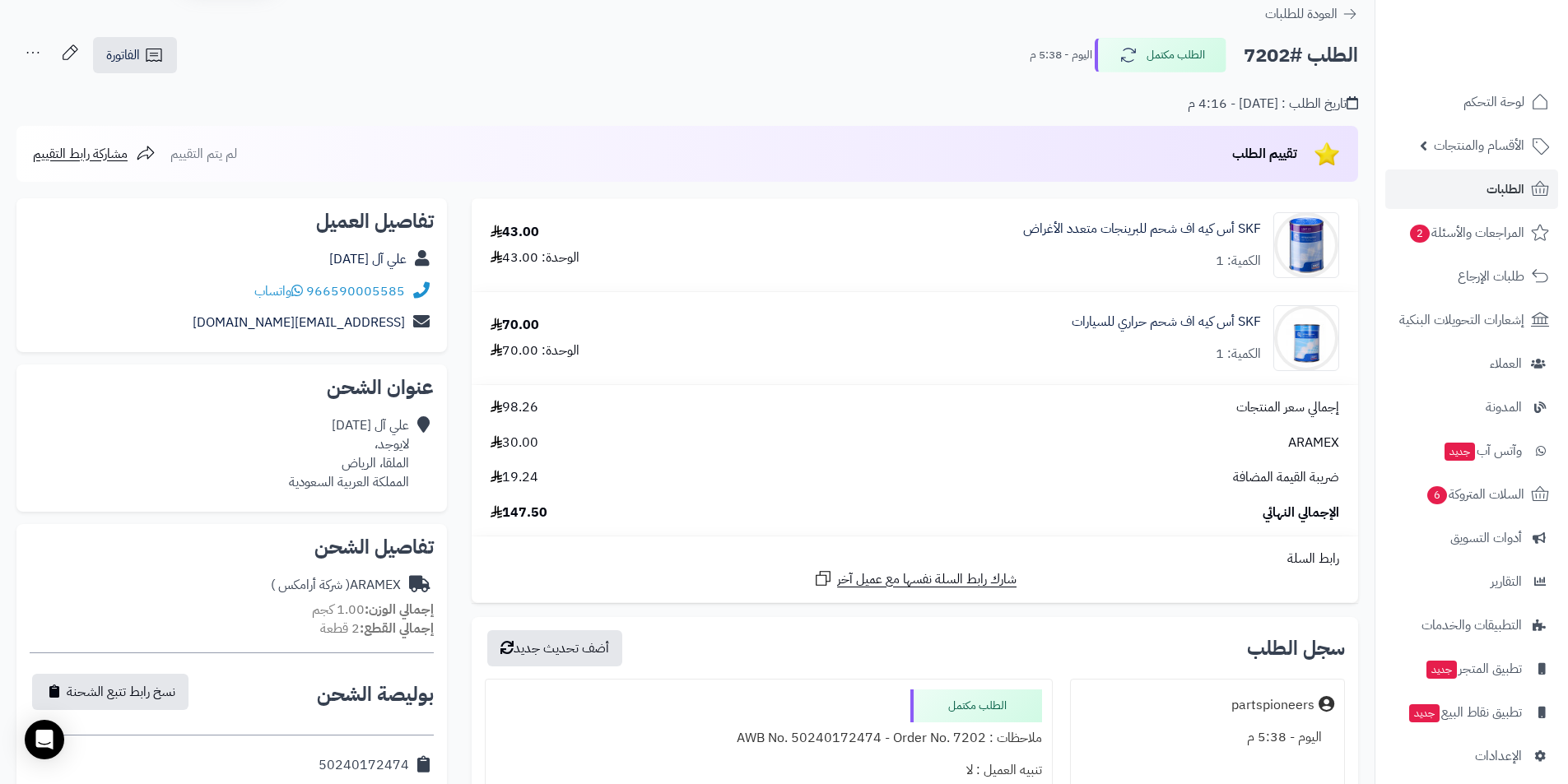
scroll to position [84, 0]
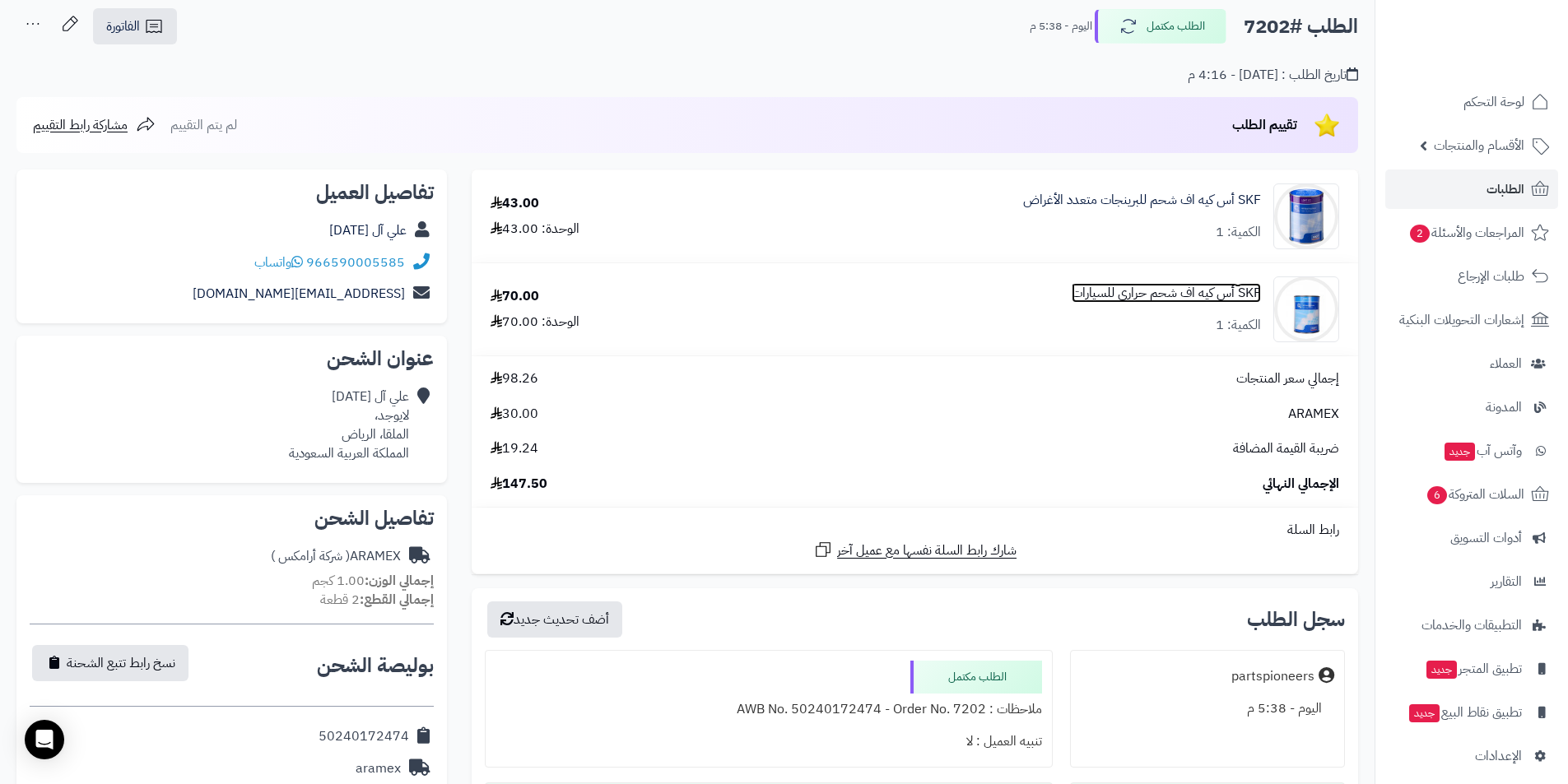
click at [1121, 287] on link "SKF أس كيه اف شحم حراري للسيارات" at bounding box center [1166, 293] width 189 height 19
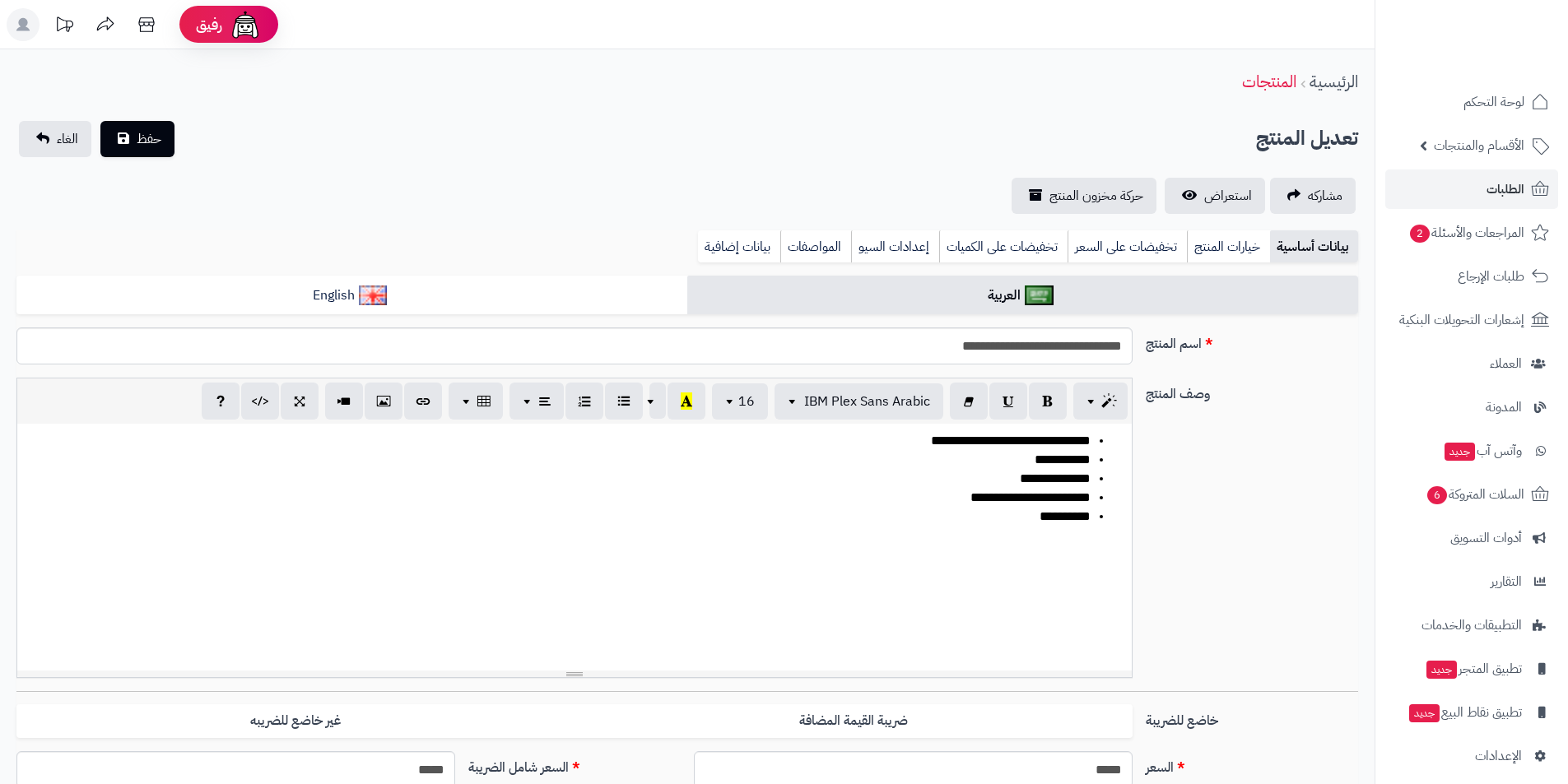
scroll to position [383, 0]
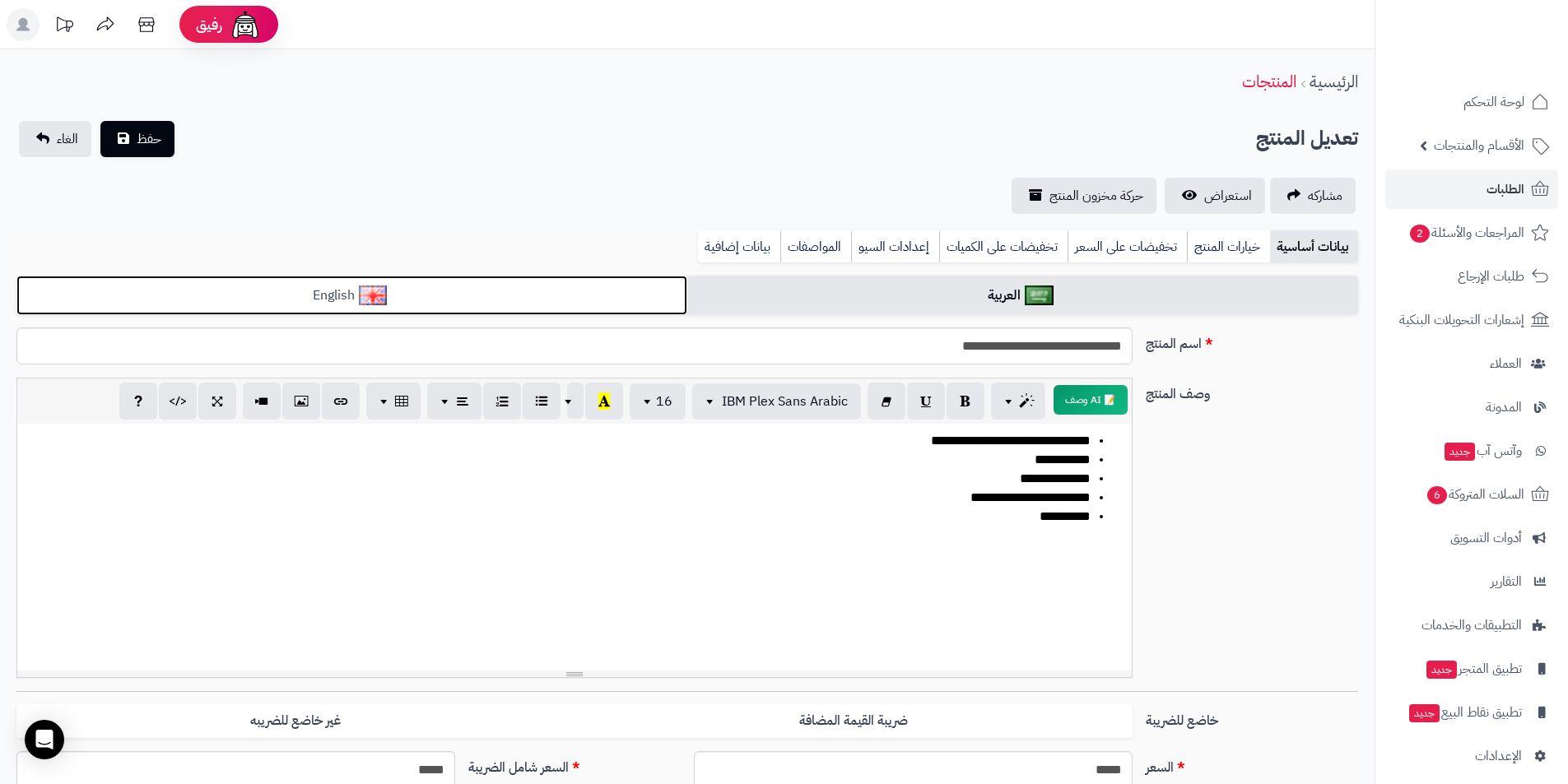
click at [431, 302] on link "English" at bounding box center [351, 296] width 670 height 40
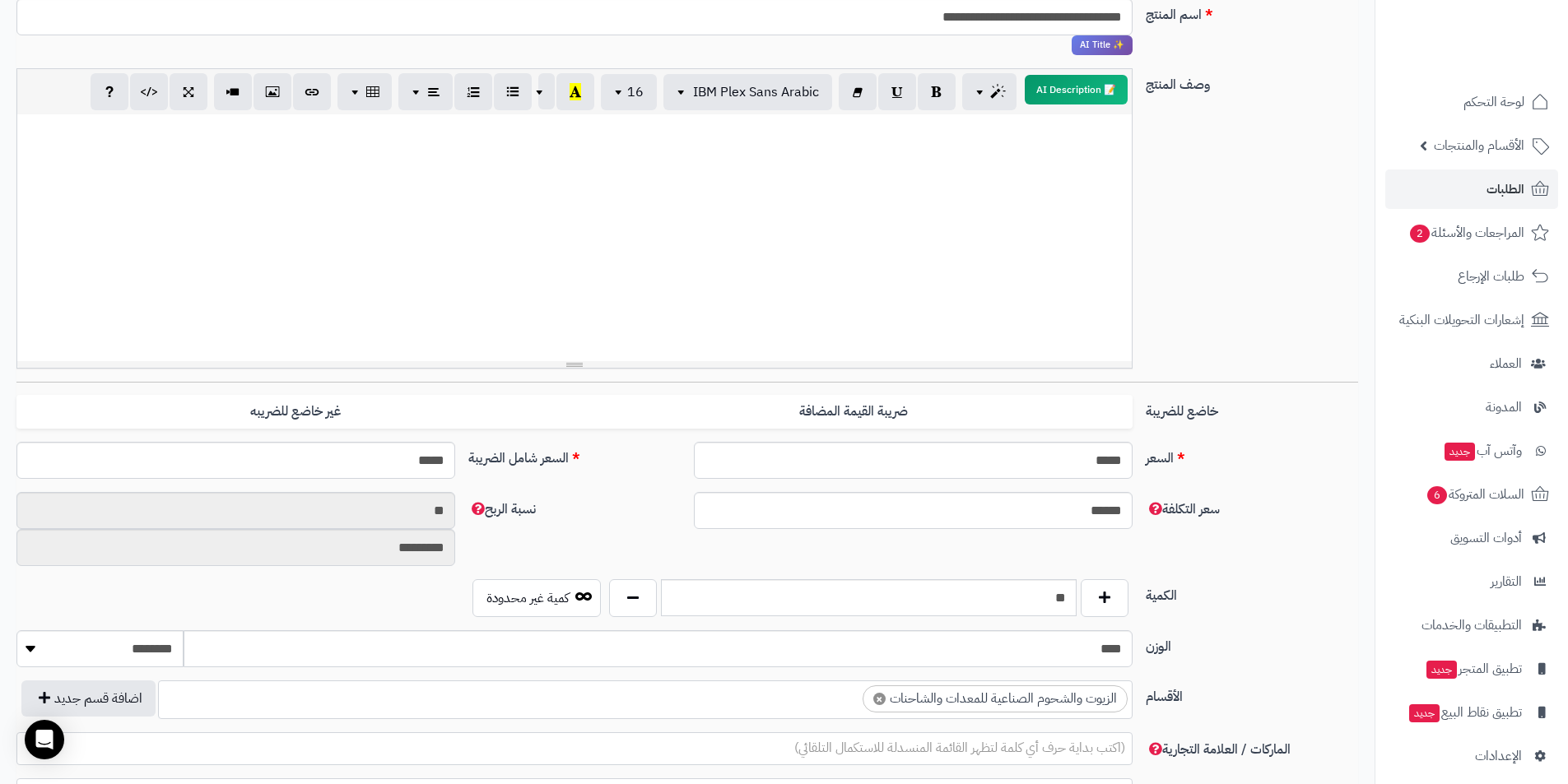
scroll to position [0, 0]
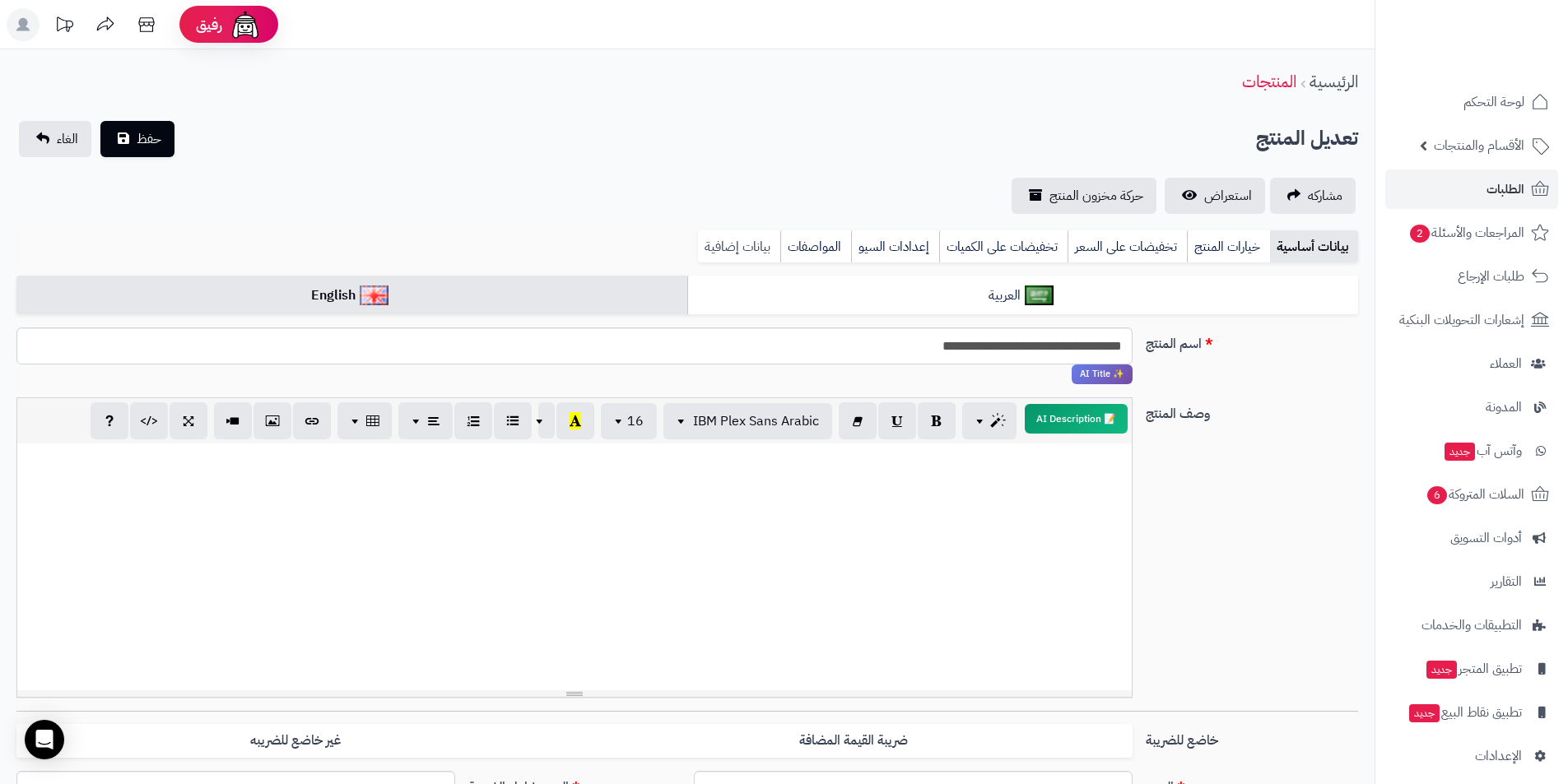
click at [743, 242] on link "بيانات إضافية" at bounding box center [739, 247] width 82 height 33
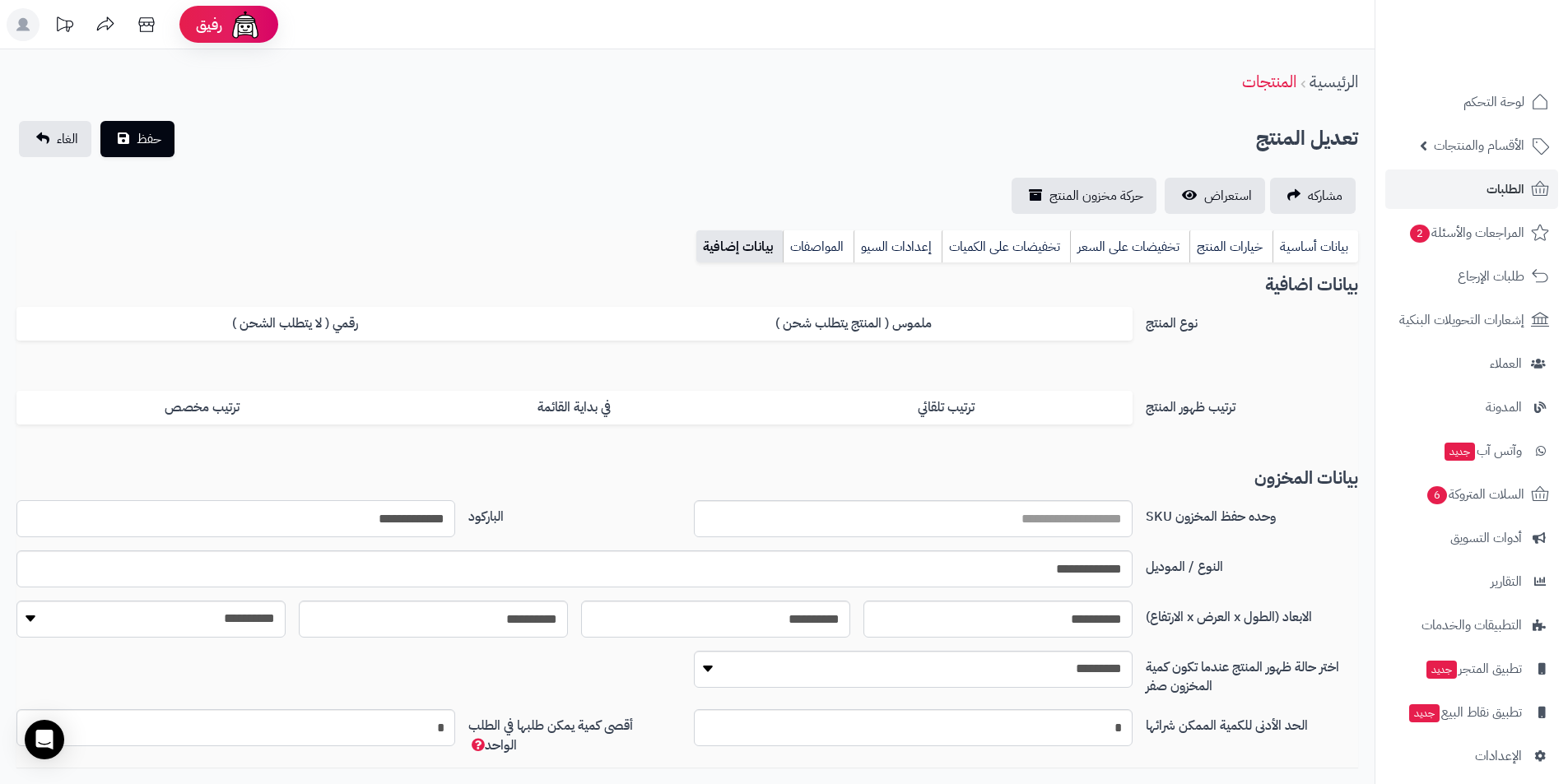
click at [372, 515] on input "**********" at bounding box center [236, 519] width 438 height 37
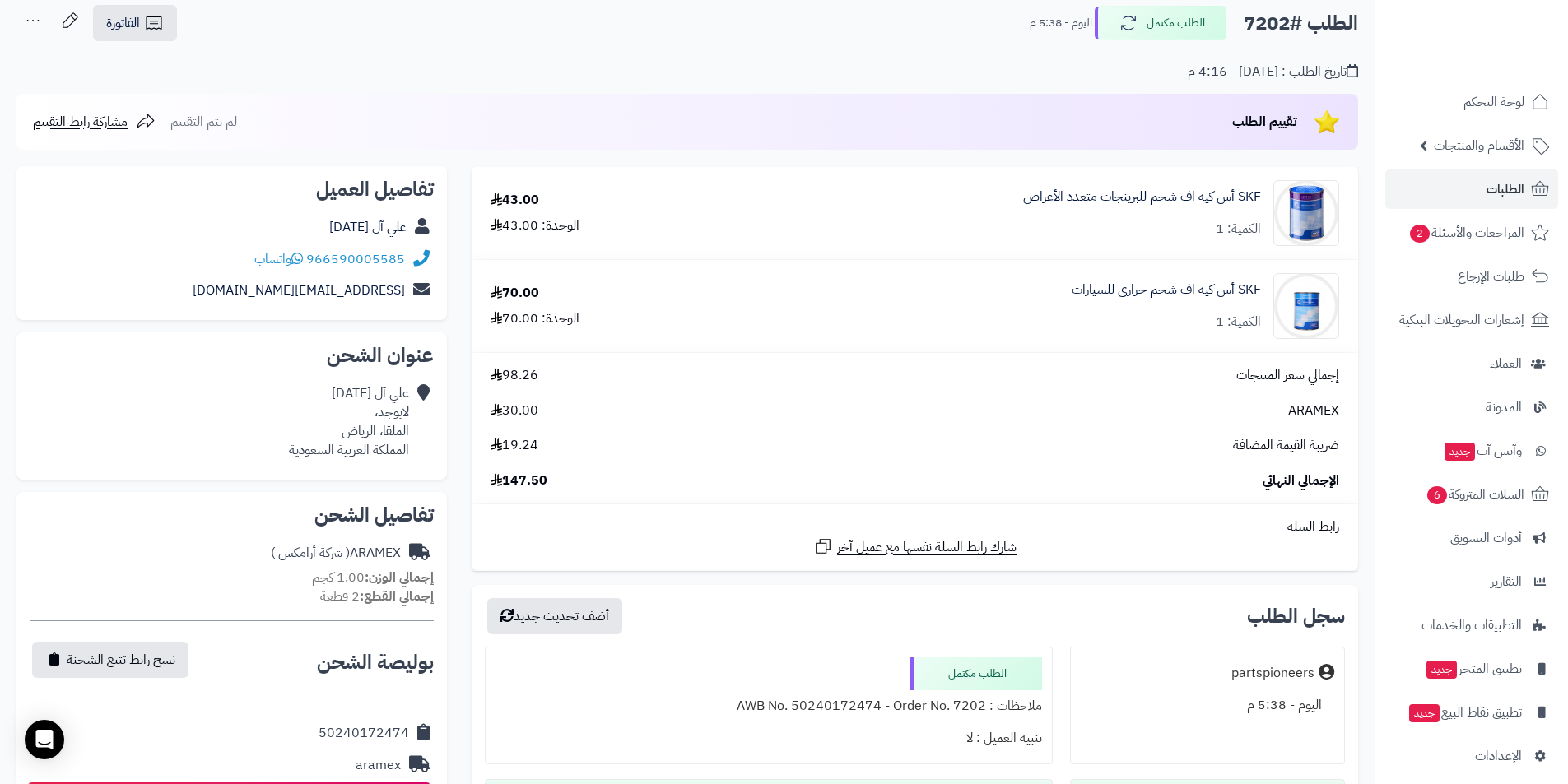
scroll to position [84, 0]
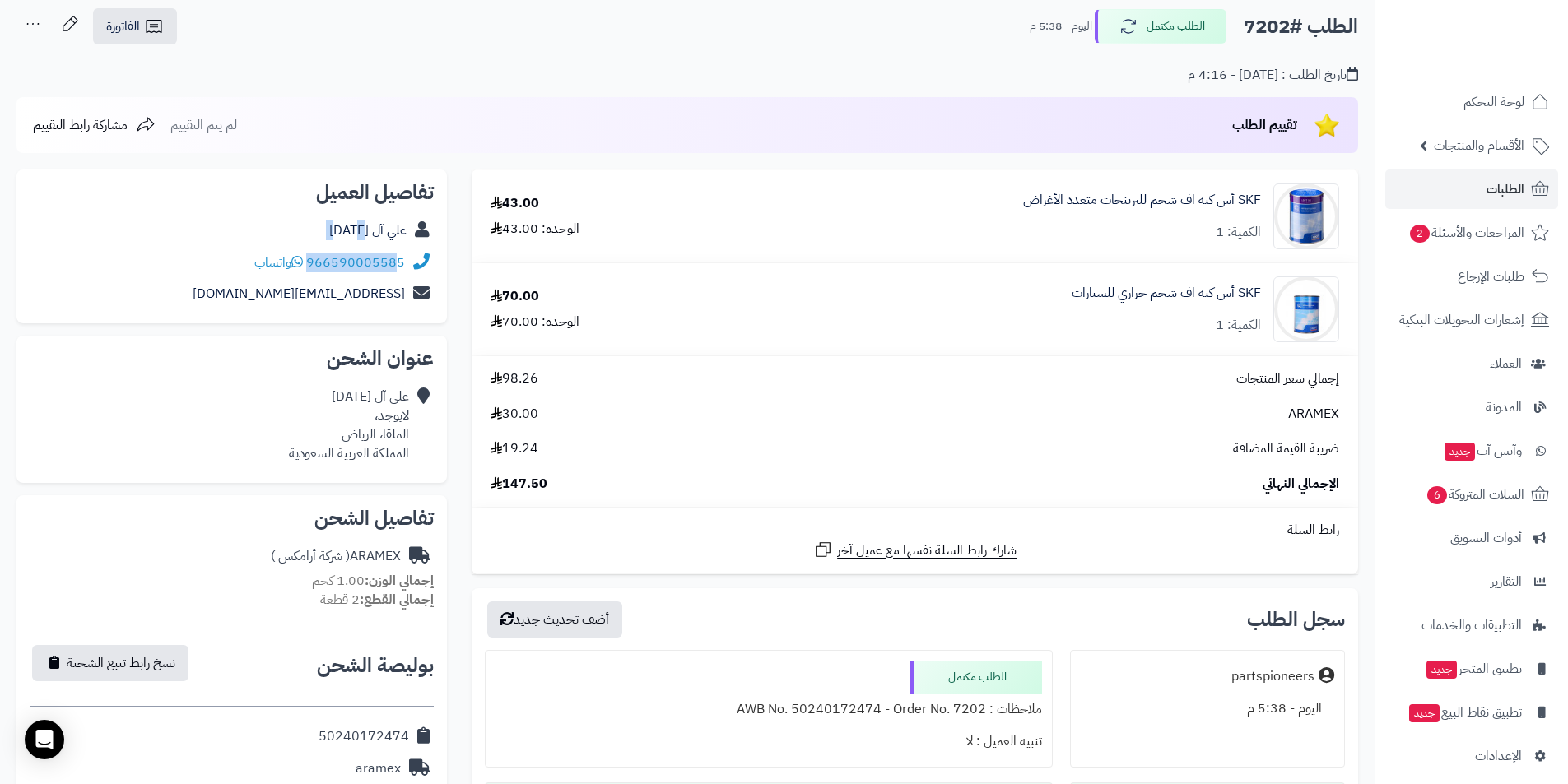
drag, startPoint x: 309, startPoint y: 245, endPoint x: 400, endPoint y: 262, distance: 92.6
click at [400, 262] on div "تفاصيل العميل [PERSON_NAME][DATE] 966590005585 واتساب [EMAIL_ADDRESS][DOMAIN_NA…" at bounding box center [231, 246] width 430 height 155
click at [406, 249] on div "966590005585 واتساب" at bounding box center [231, 263] width 404 height 32
click at [416, 254] on div "966590005585 واتساب" at bounding box center [231, 263] width 404 height 32
drag, startPoint x: 337, startPoint y: 233, endPoint x: 354, endPoint y: 259, distance: 31.1
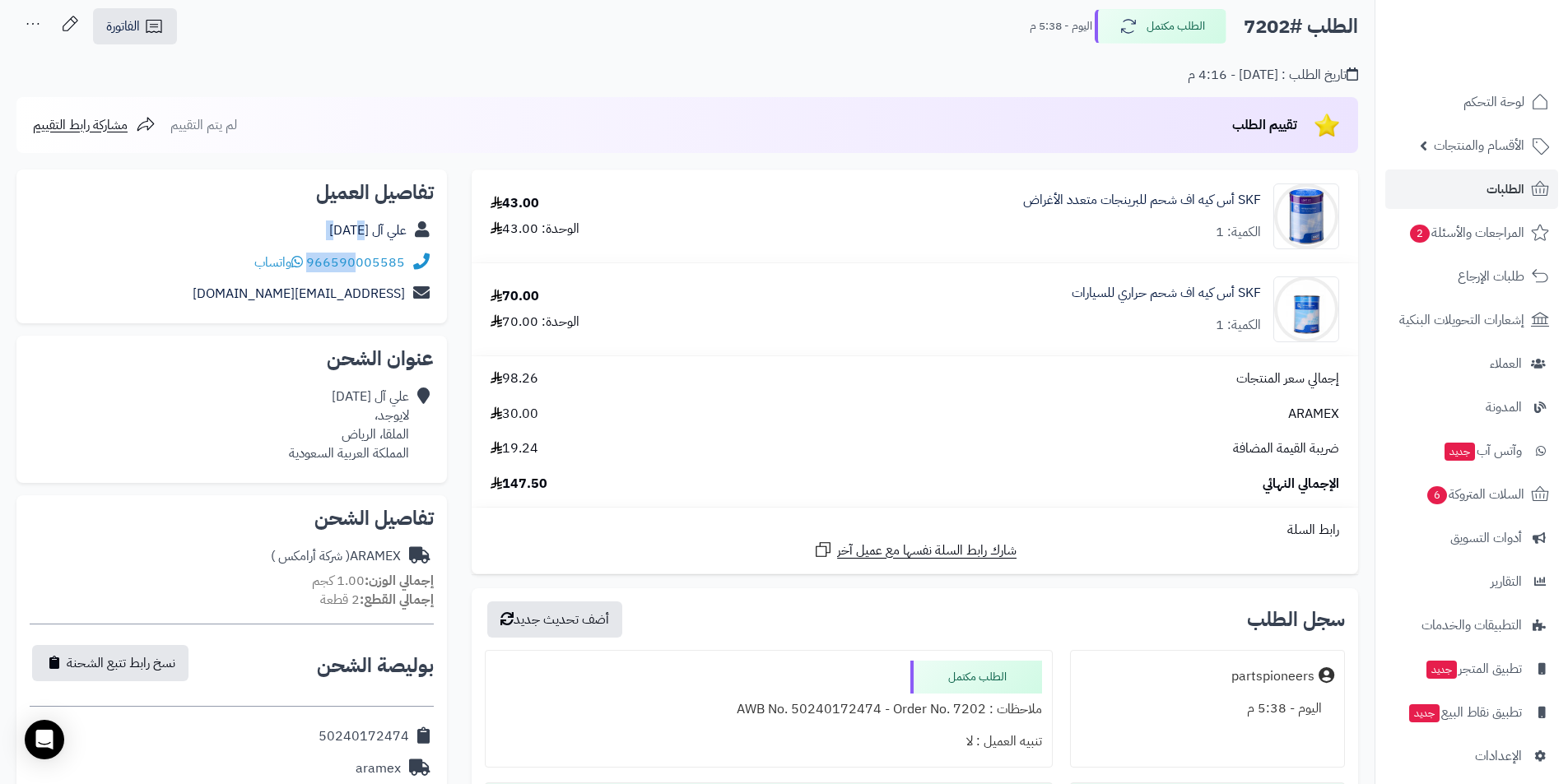
click at [354, 259] on div "تفاصيل العميل [PERSON_NAME][DATE] 966590005585 واتساب [EMAIL_ADDRESS][DOMAIN_NA…" at bounding box center [231, 246] width 430 height 155
click at [324, 238] on div "علي آل [DATE]" at bounding box center [231, 230] width 404 height 32
drag, startPoint x: 324, startPoint y: 238, endPoint x: 405, endPoint y: 255, distance: 82.8
click at [405, 255] on div "تفاصيل العميل علي آل جمعة 966590005585 واتساب alialjumah1@gmail.com" at bounding box center [231, 246] width 430 height 155
click at [405, 255] on link "966590005585" at bounding box center [355, 262] width 99 height 20
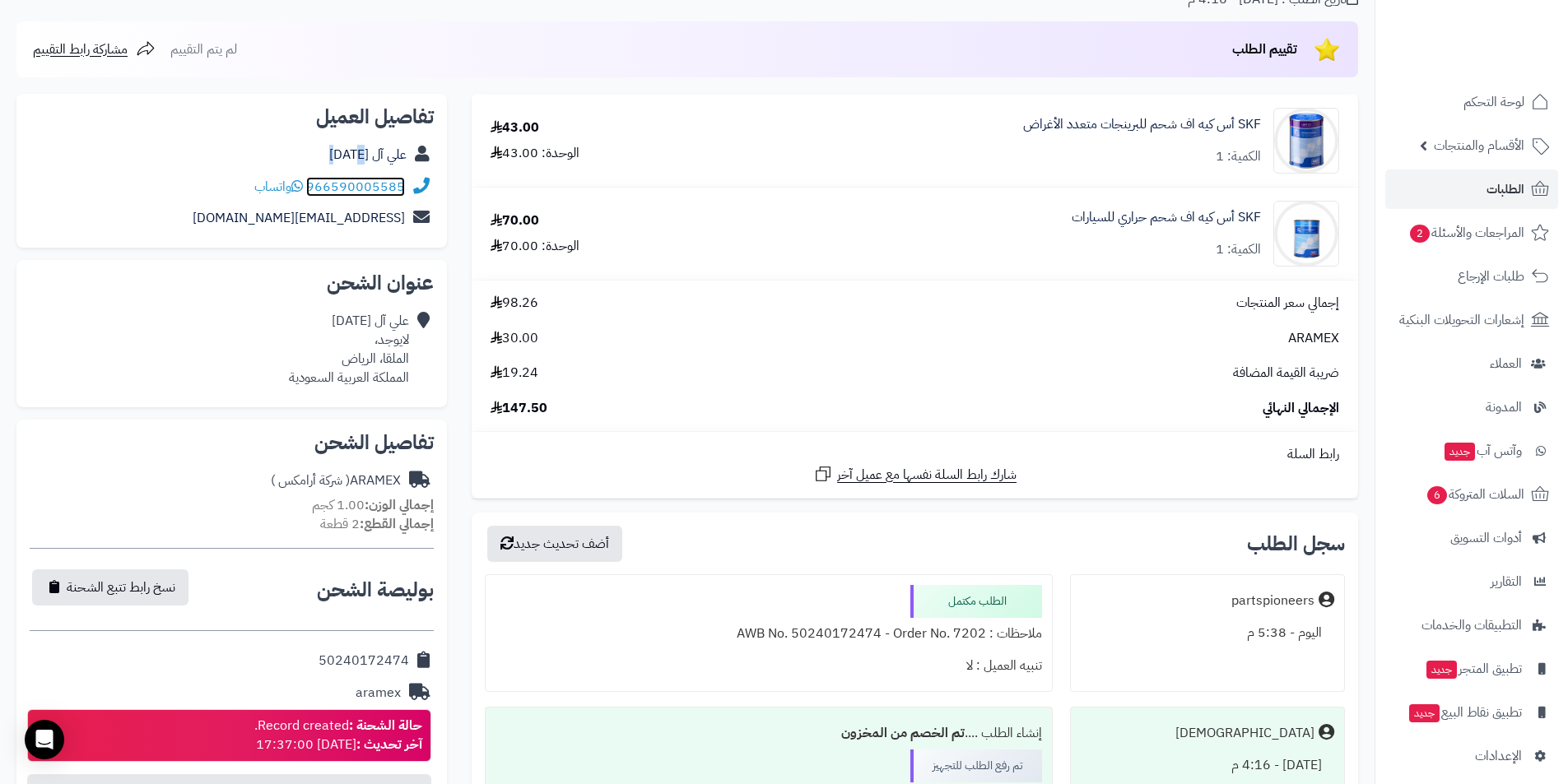
scroll to position [495, 0]
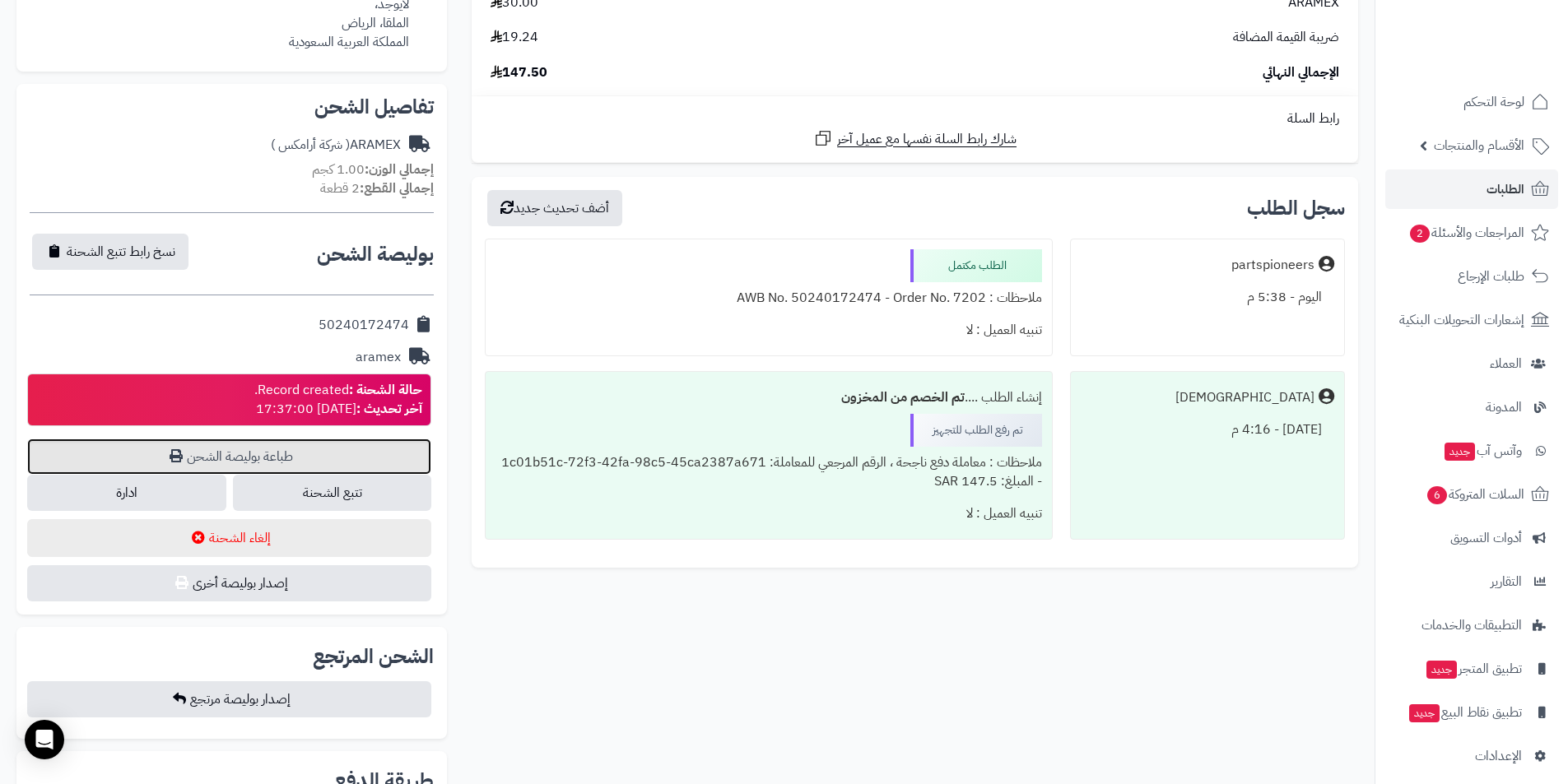
click at [257, 456] on link "طباعة بوليصة الشحن" at bounding box center [229, 456] width 404 height 36
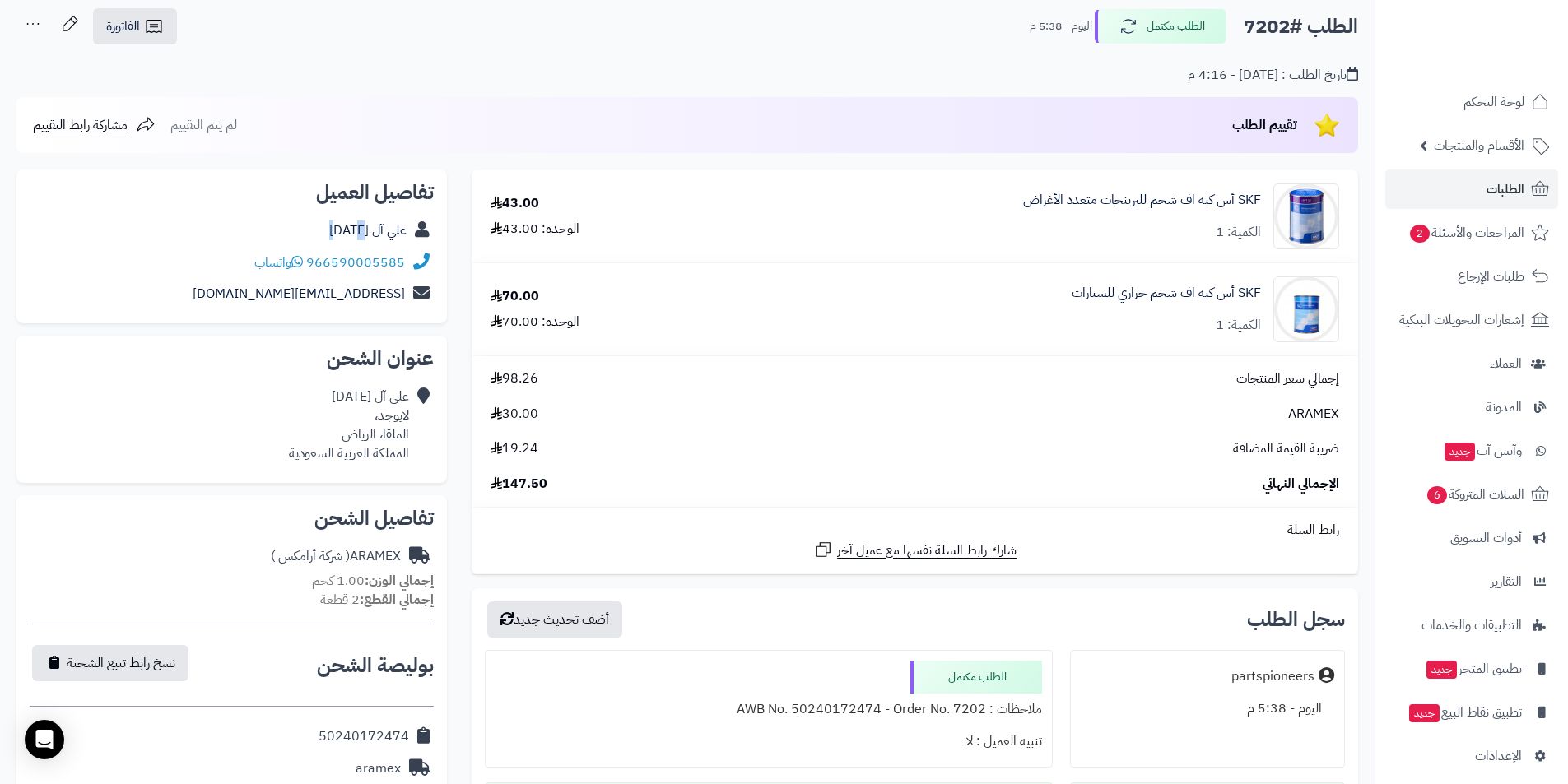
scroll to position [0, 0]
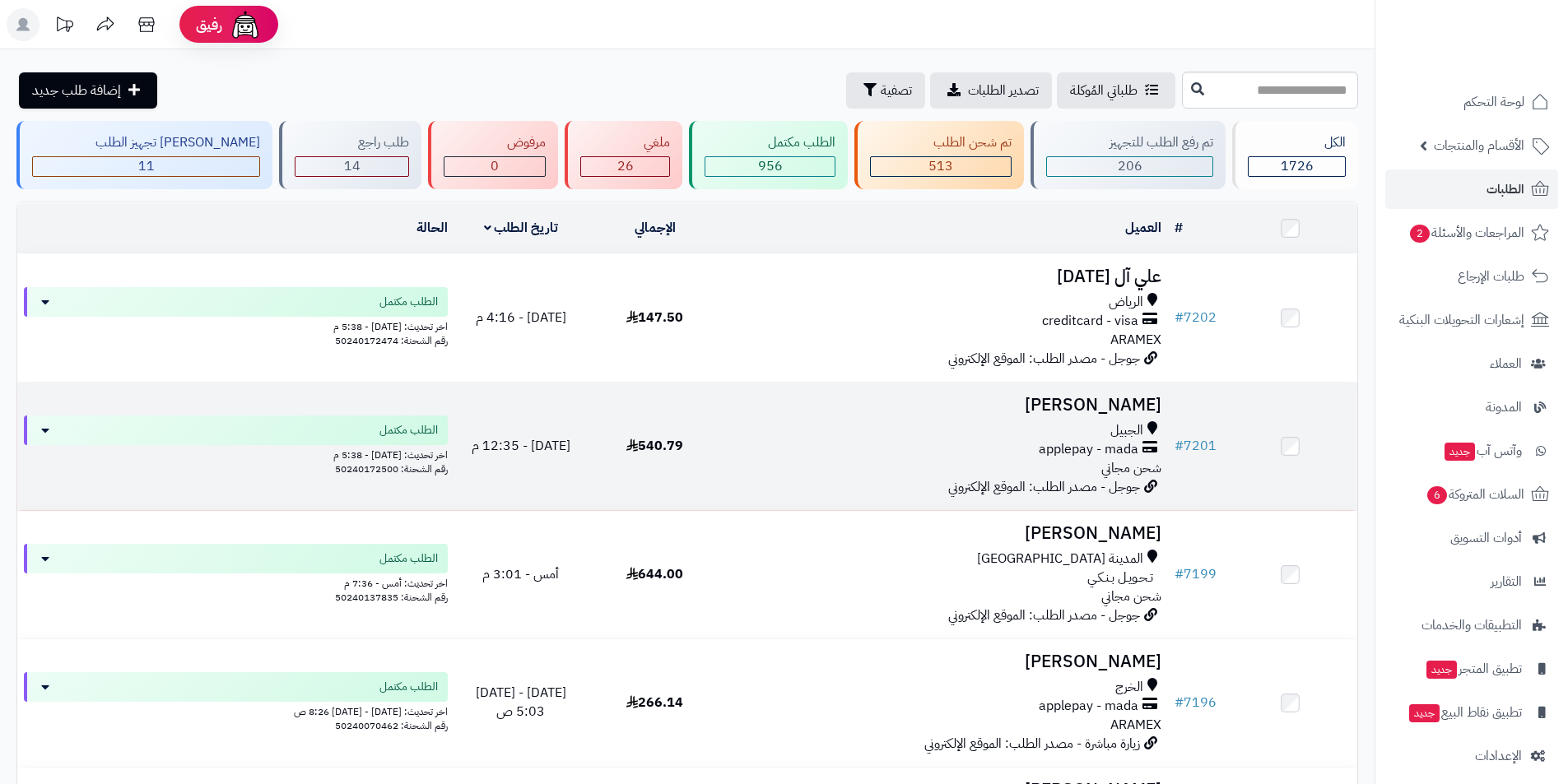
click at [1062, 406] on h3 "[PERSON_NAME]" at bounding box center [945, 406] width 433 height 19
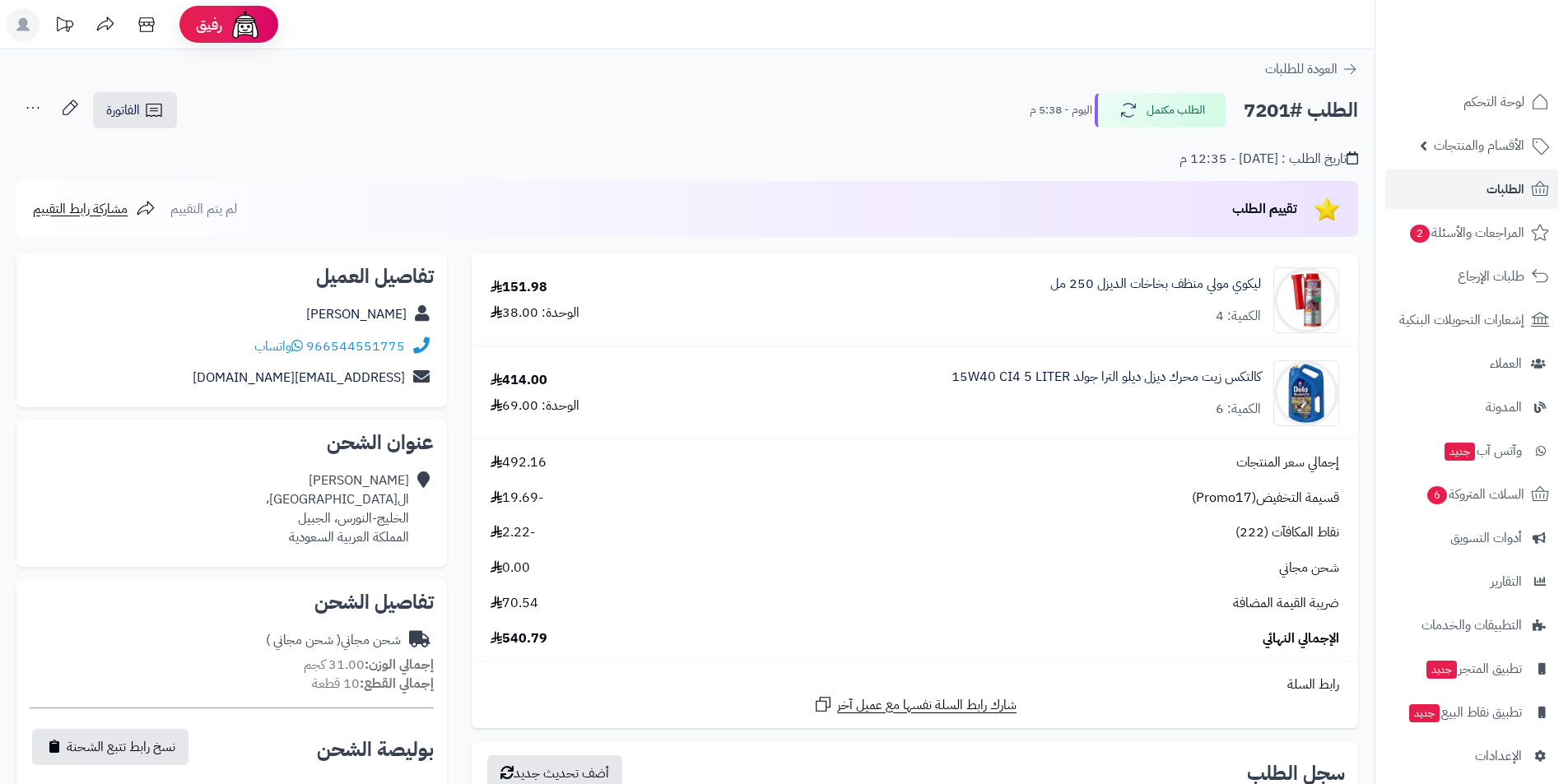
scroll to position [576, 0]
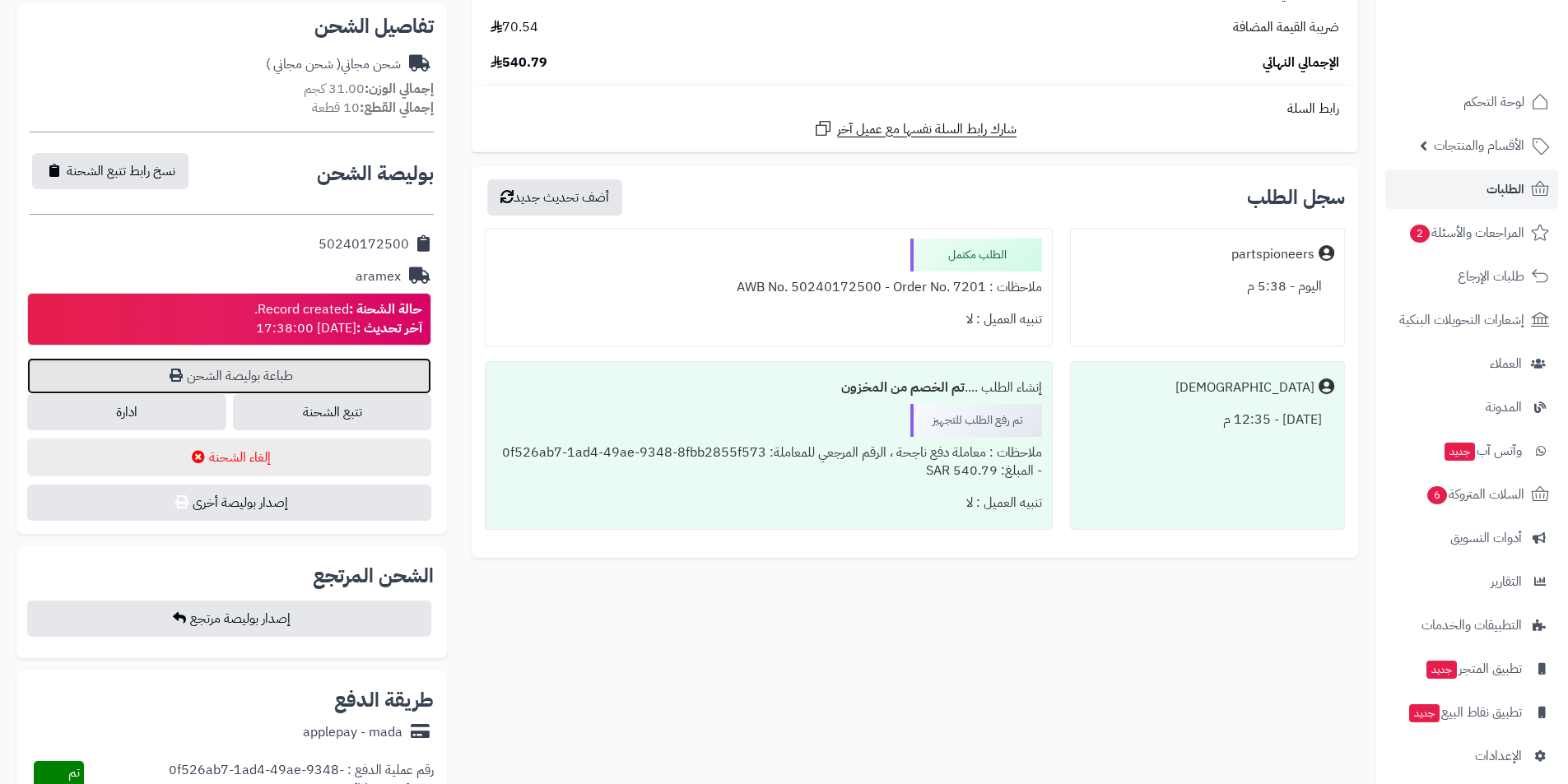
click at [297, 381] on link "طباعة بوليصة الشحن" at bounding box center [229, 375] width 404 height 36
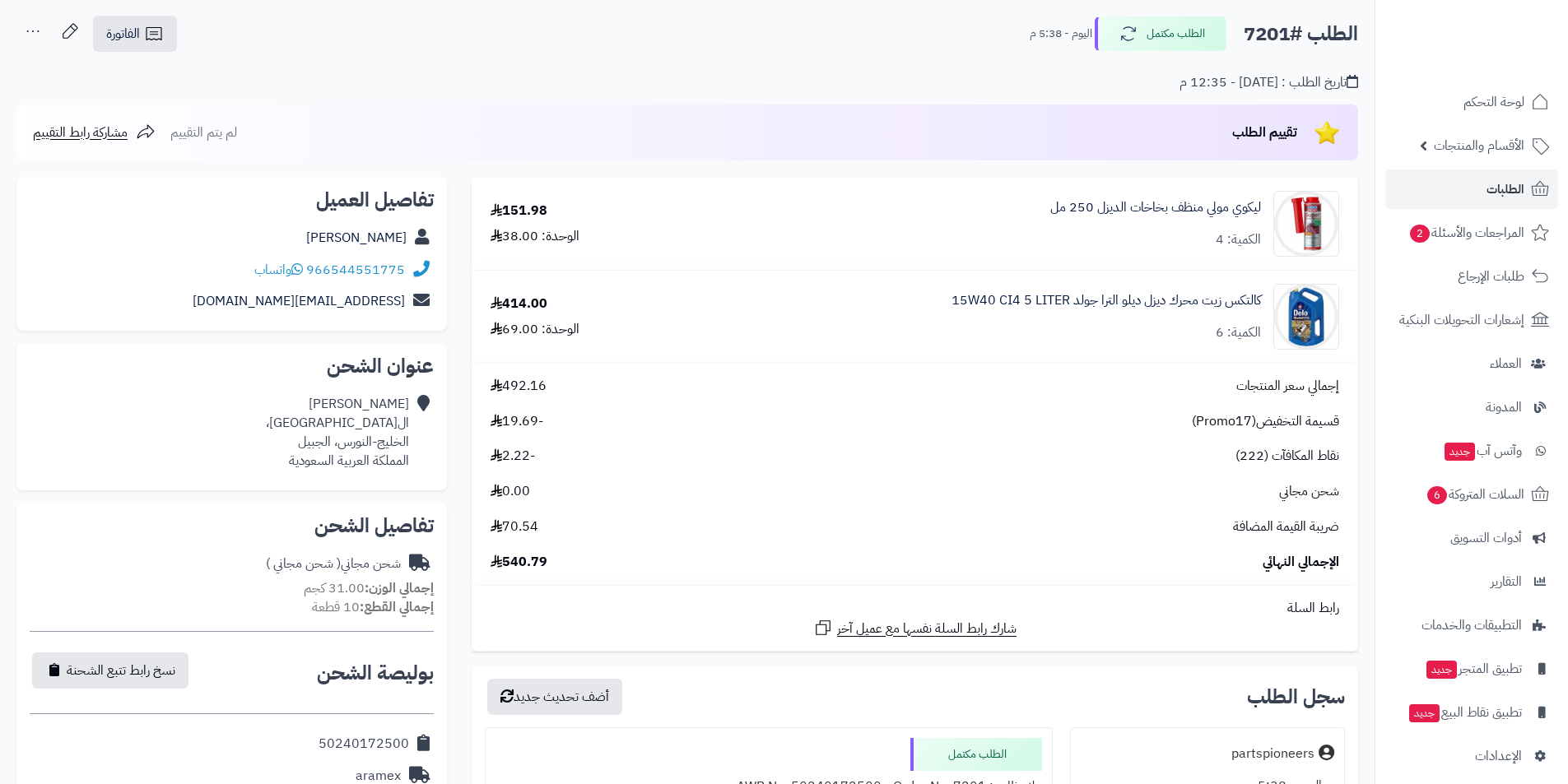
scroll to position [0, 0]
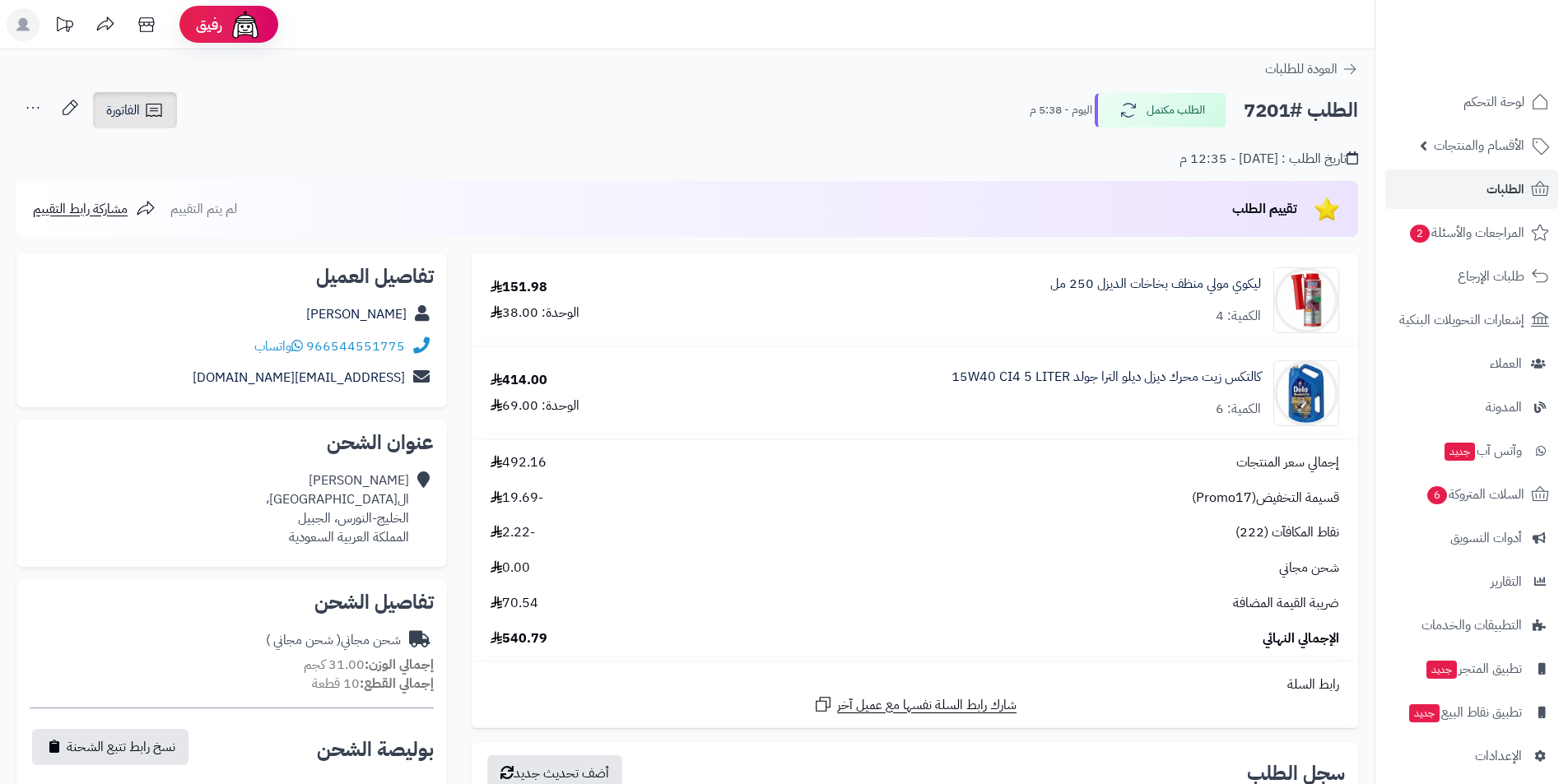
click at [124, 114] on span "الفاتورة" at bounding box center [123, 110] width 33 height 20
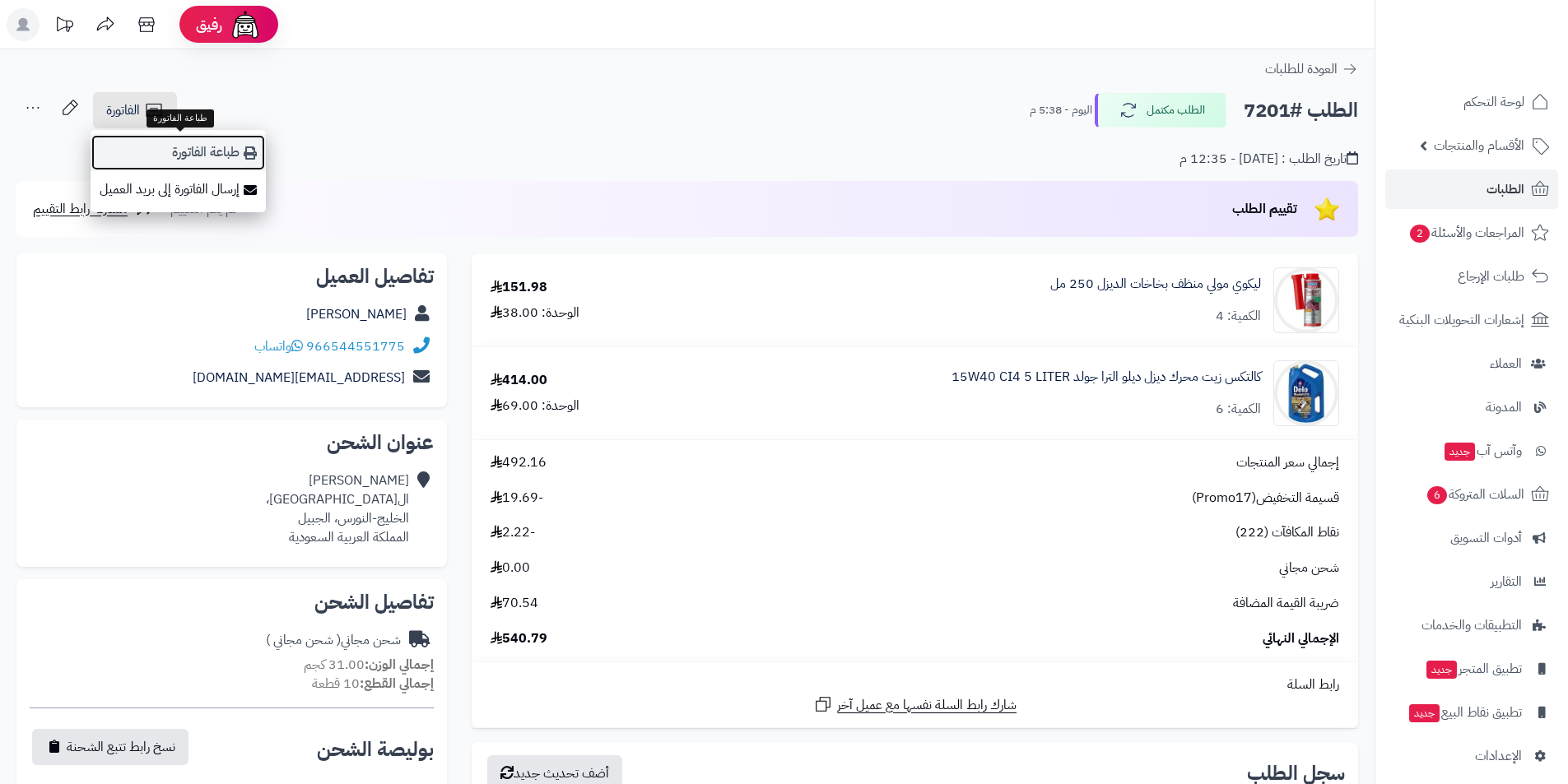
click at [199, 152] on link "طباعة الفاتورة" at bounding box center [178, 152] width 175 height 37
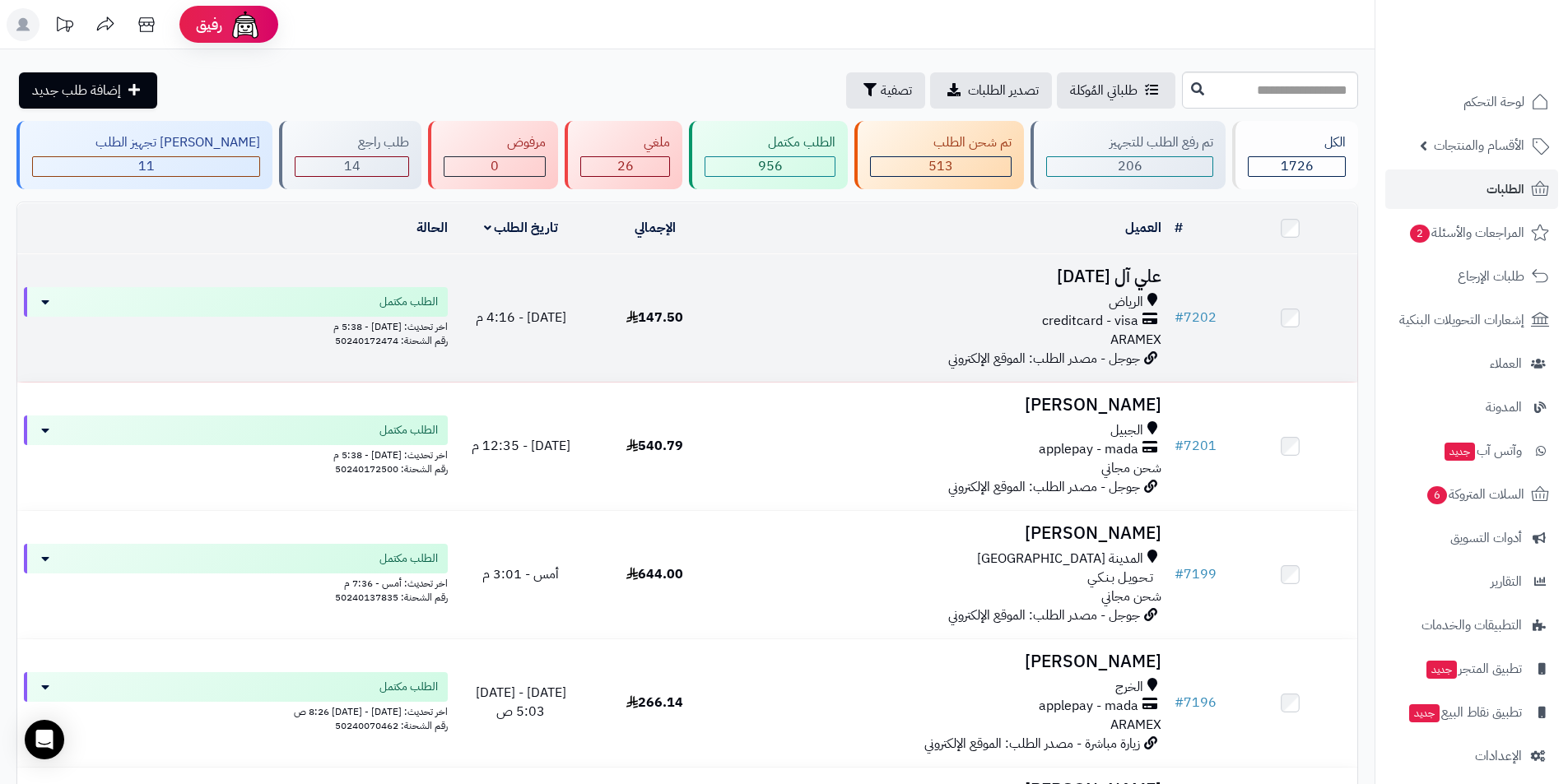
click at [1113, 288] on td "علي آل جمعة الرياض creditcard - visa ARAMEX جوجل - مصدر الطلب: الموقع الإلكتروني" at bounding box center [944, 318] width 446 height 128
click at [1127, 283] on h3 "علي آل [DATE]" at bounding box center [945, 277] width 433 height 19
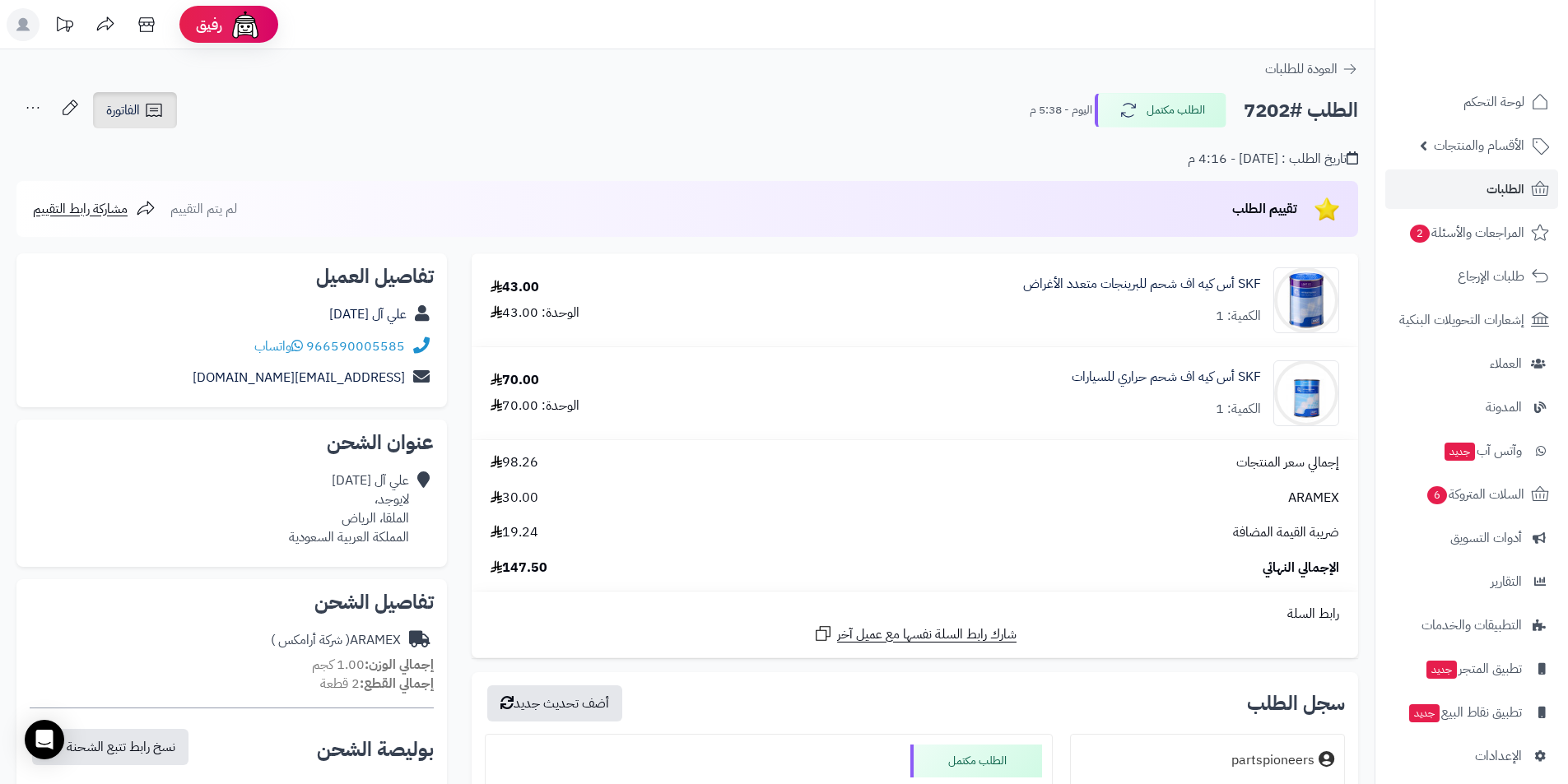
click at [126, 112] on span "الفاتورة" at bounding box center [123, 110] width 33 height 20
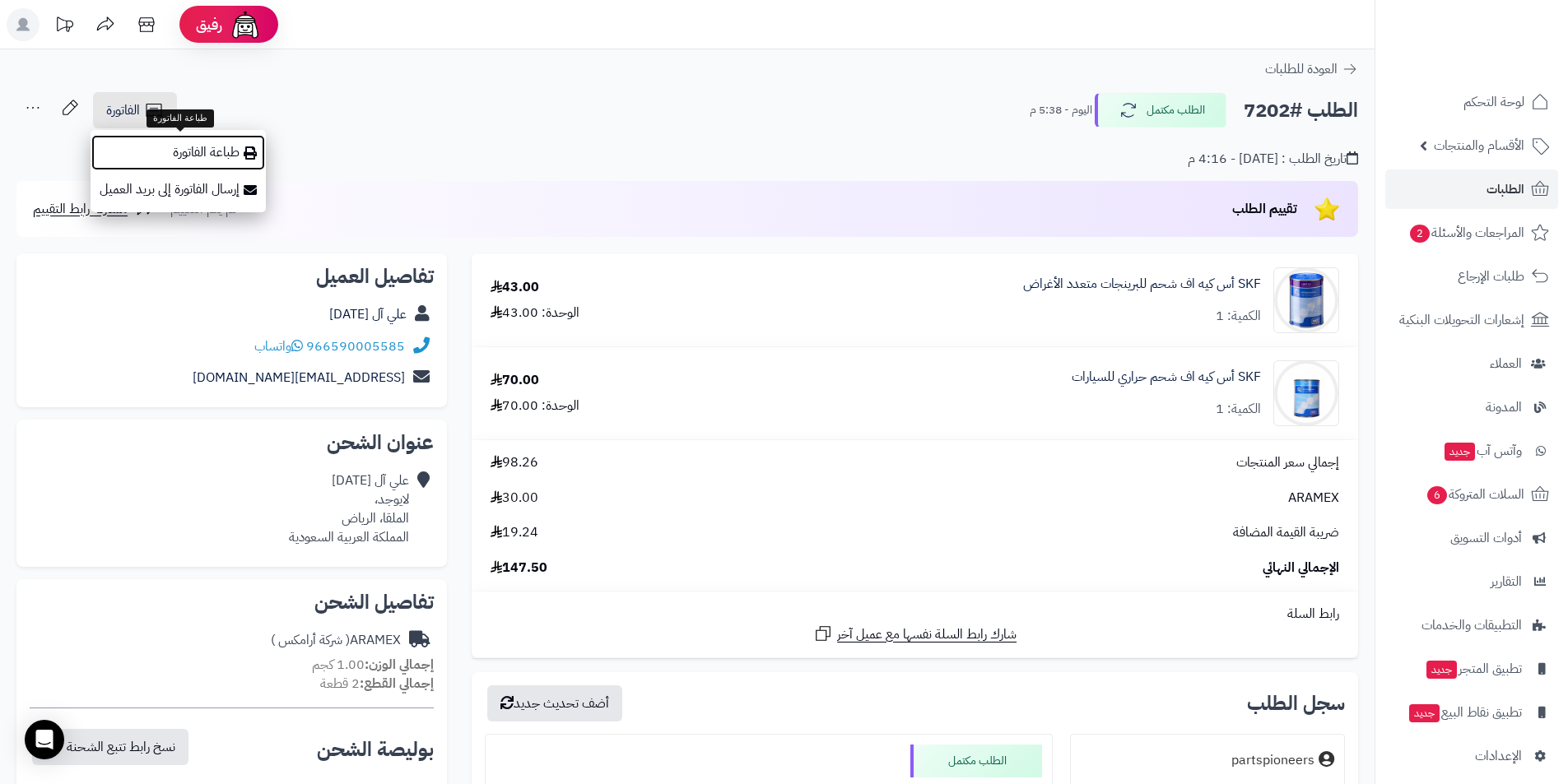
click at [178, 139] on link "طباعة الفاتورة" at bounding box center [178, 152] width 175 height 37
